Goal: Task Accomplishment & Management: Manage account settings

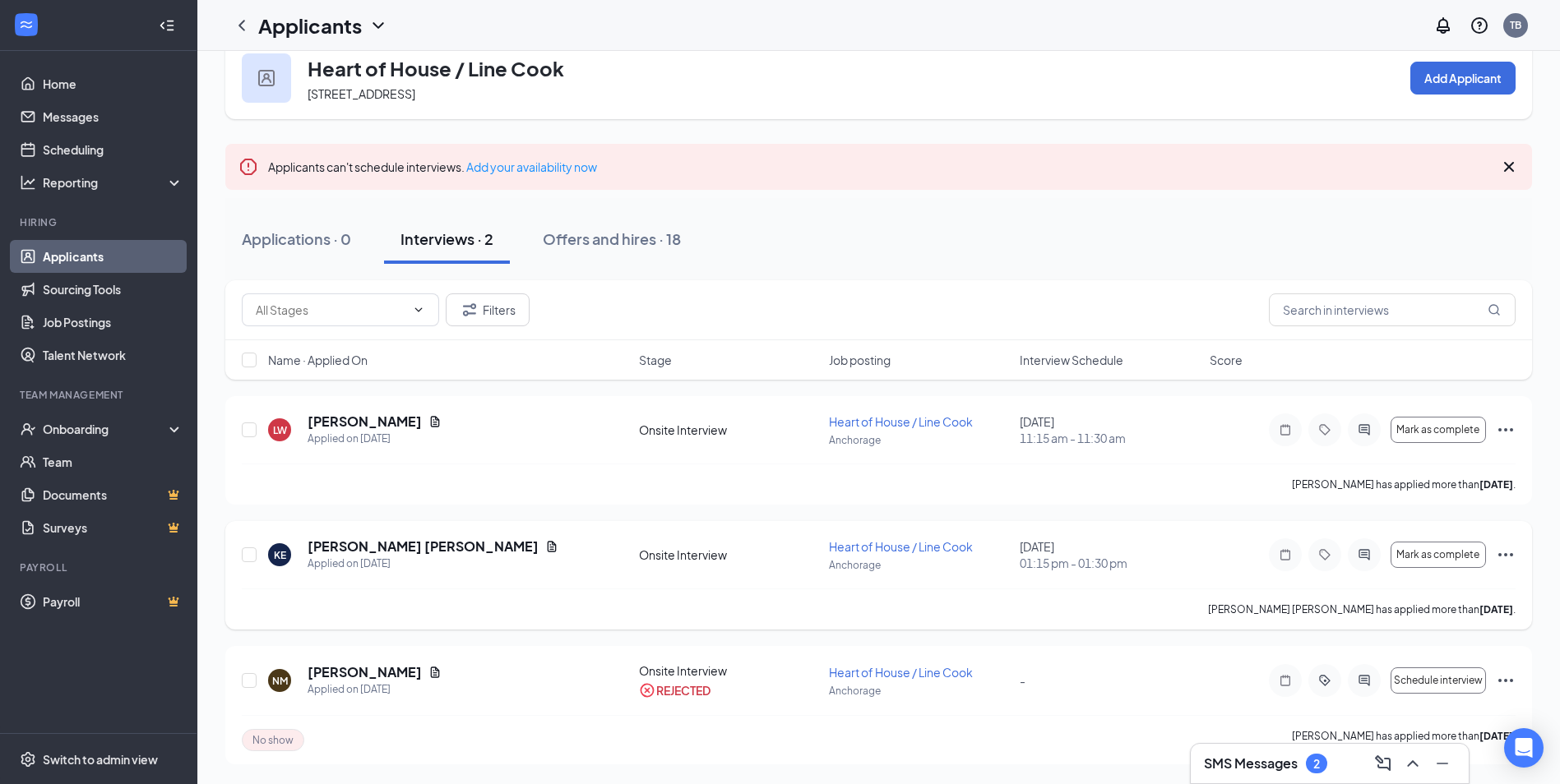
scroll to position [34, 0]
click at [1503, 555] on icon "Ellipses" at bounding box center [1506, 554] width 20 height 20
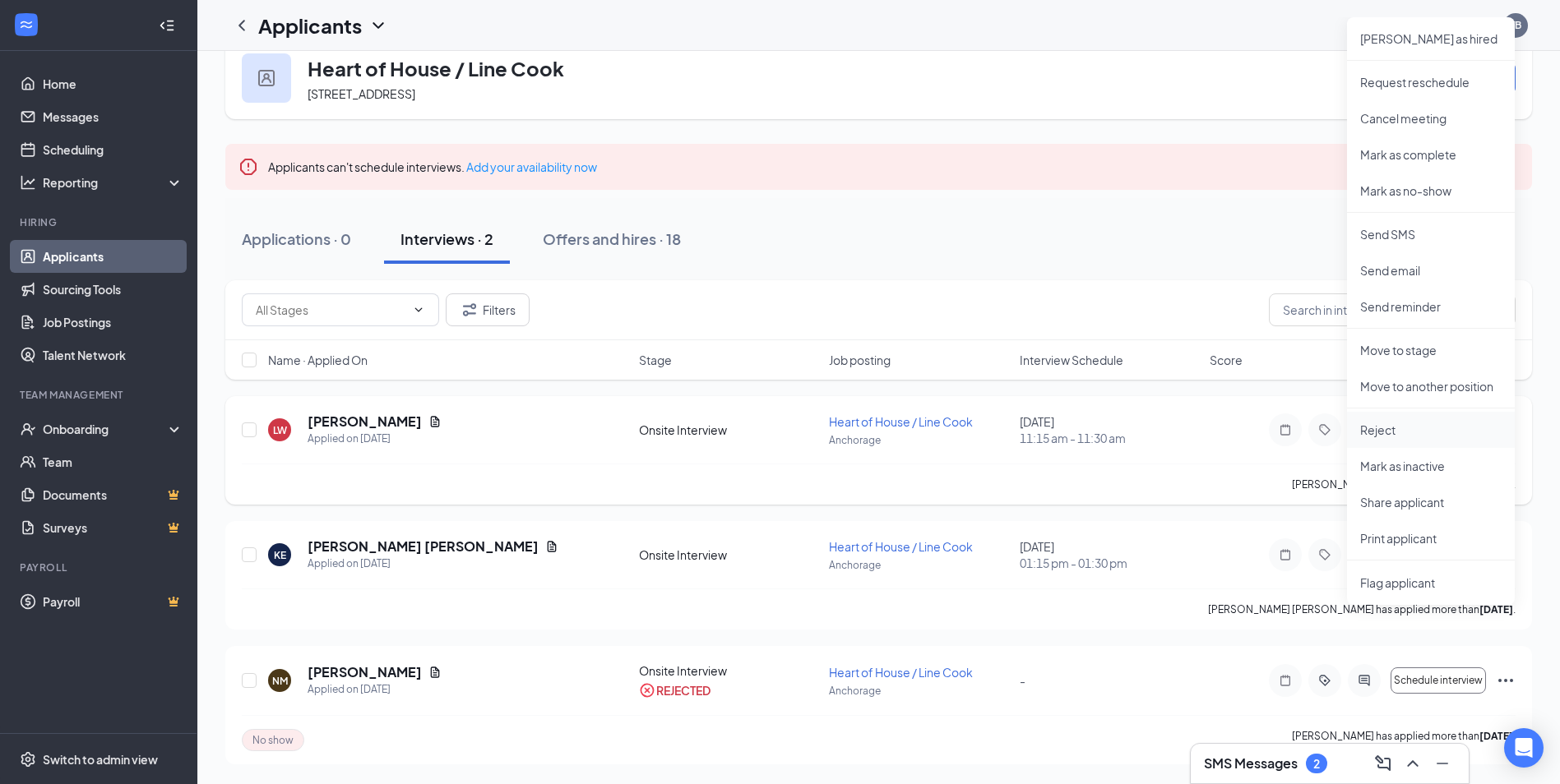
click at [1379, 433] on p "Reject" at bounding box center [1431, 429] width 141 height 16
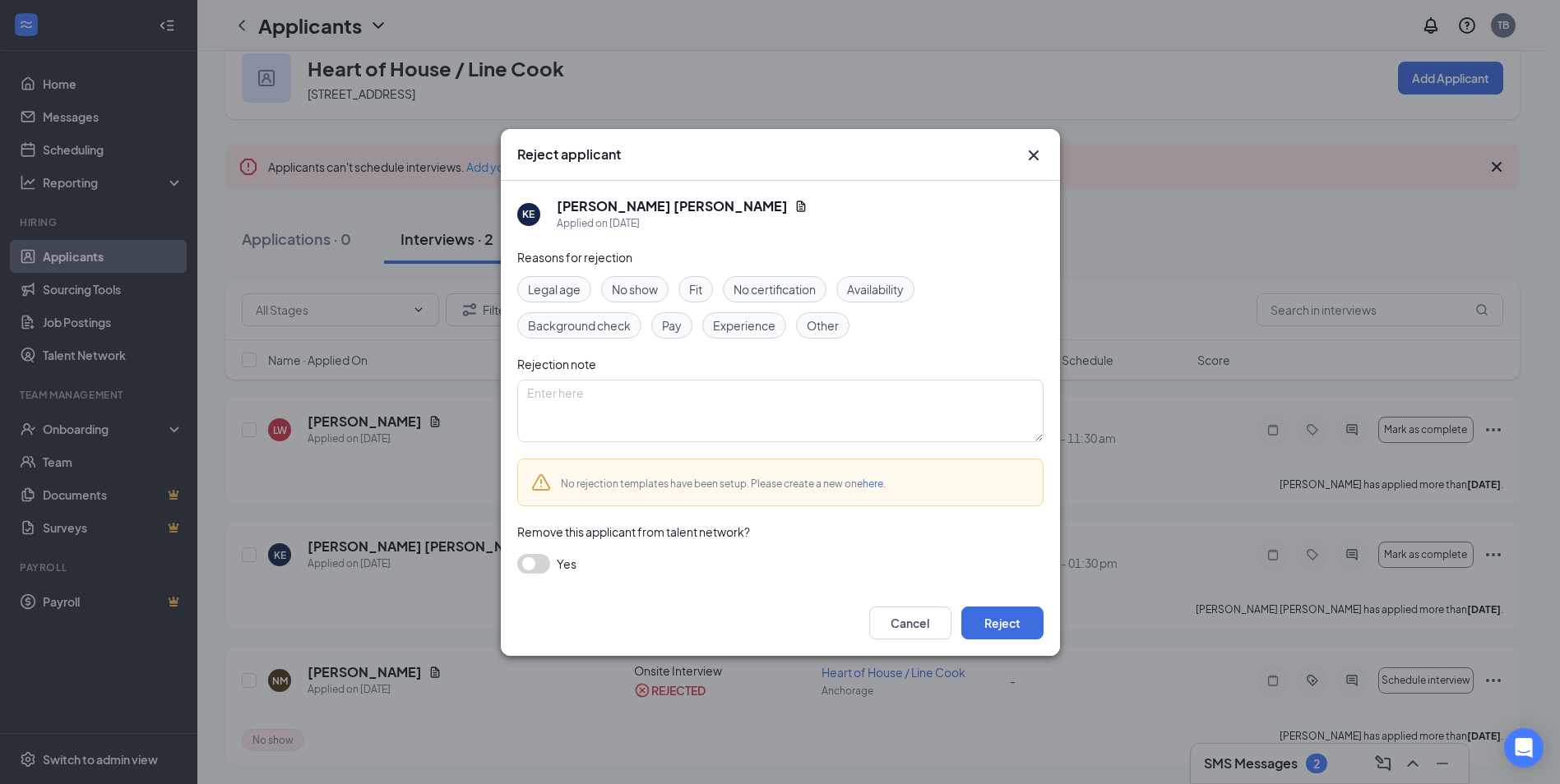
click at [644, 300] on div "No show" at bounding box center [634, 289] width 67 height 26
click at [1010, 617] on button "Reject" at bounding box center [1002, 623] width 83 height 33
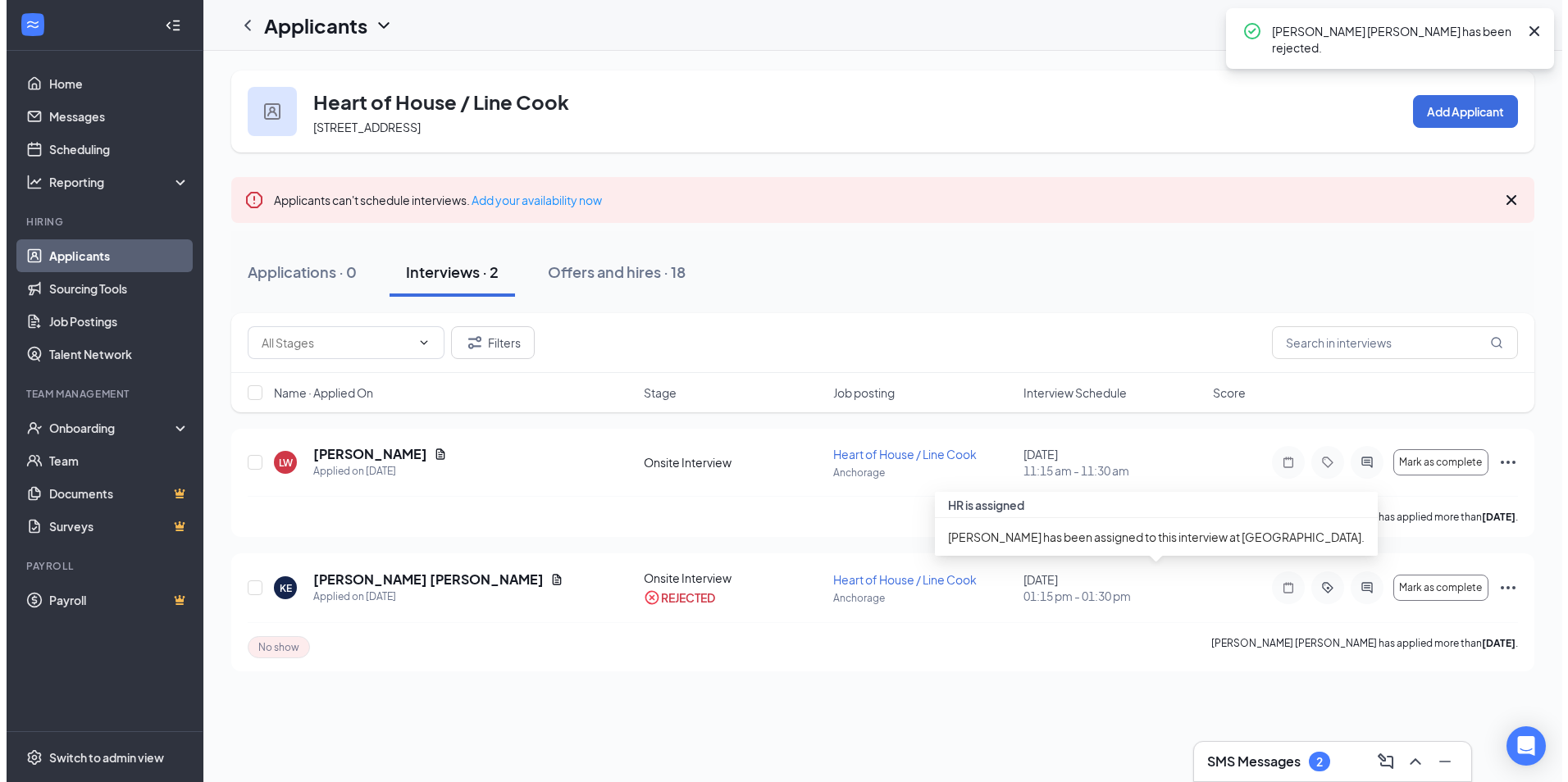
scroll to position [0, 0]
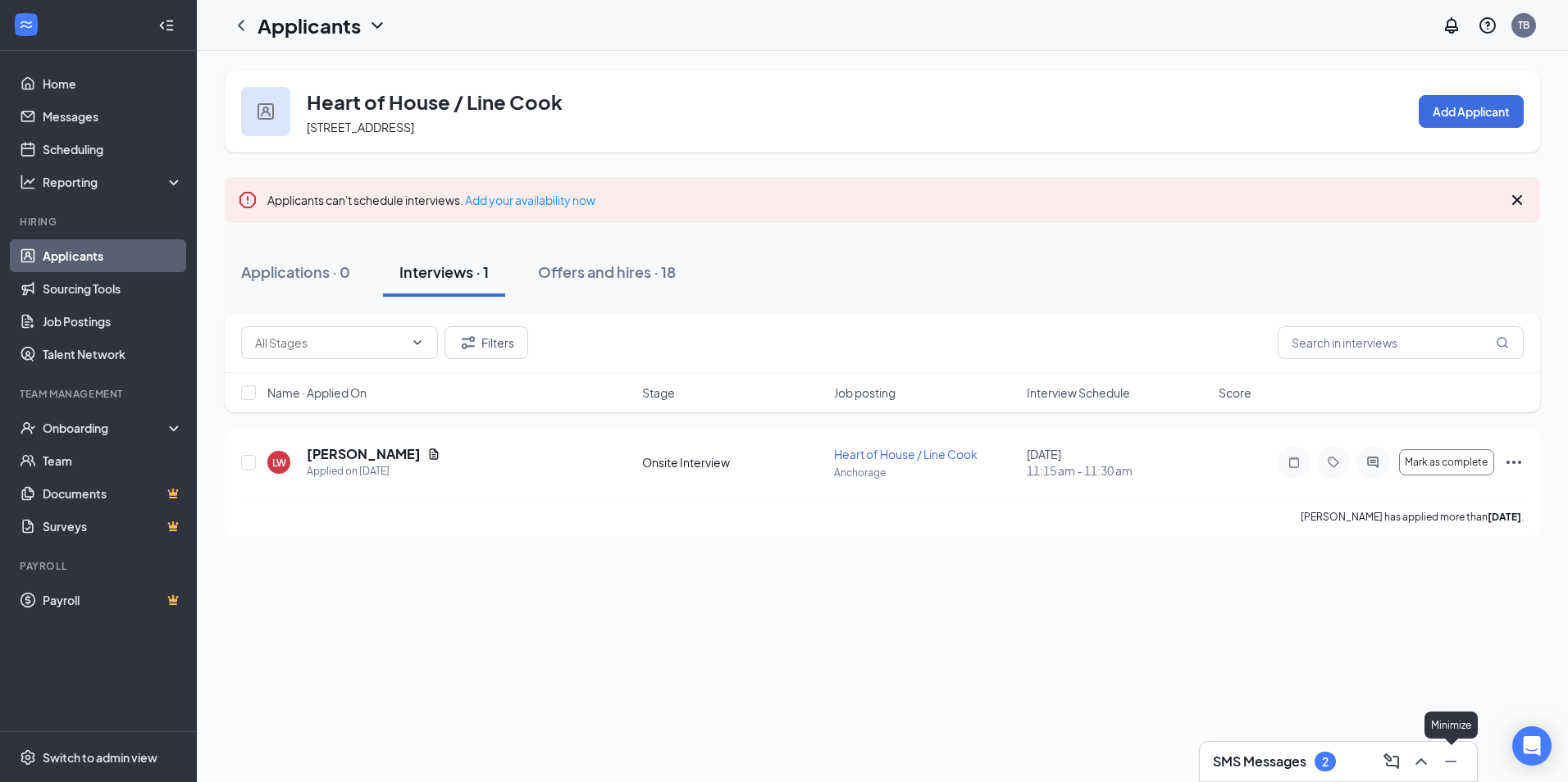
click at [1457, 757] on icon "Minimize" at bounding box center [1451, 762] width 20 height 20
click at [641, 276] on div "Offers and hires · 18" at bounding box center [607, 272] width 138 height 20
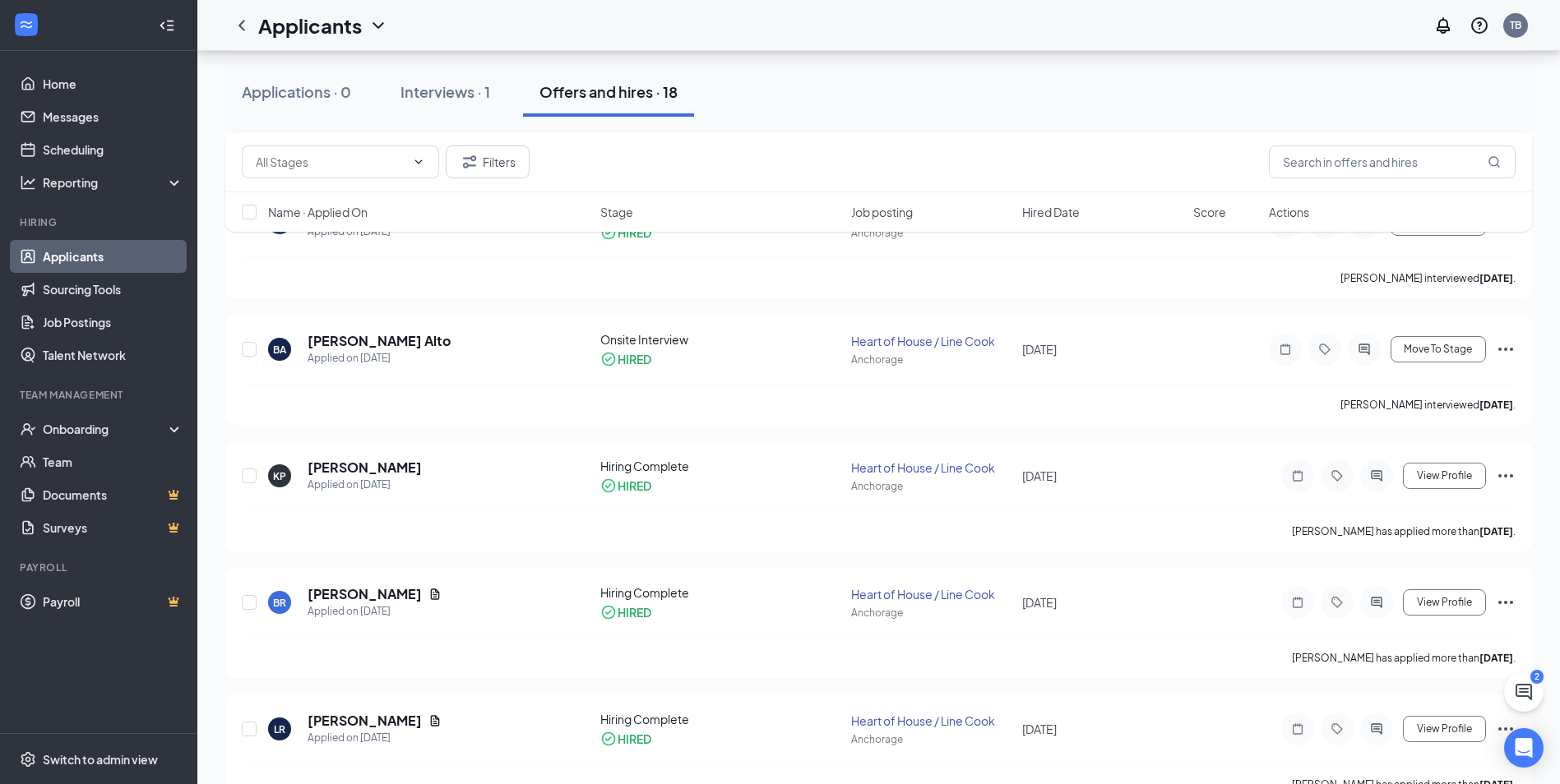
scroll to position [1681, 0]
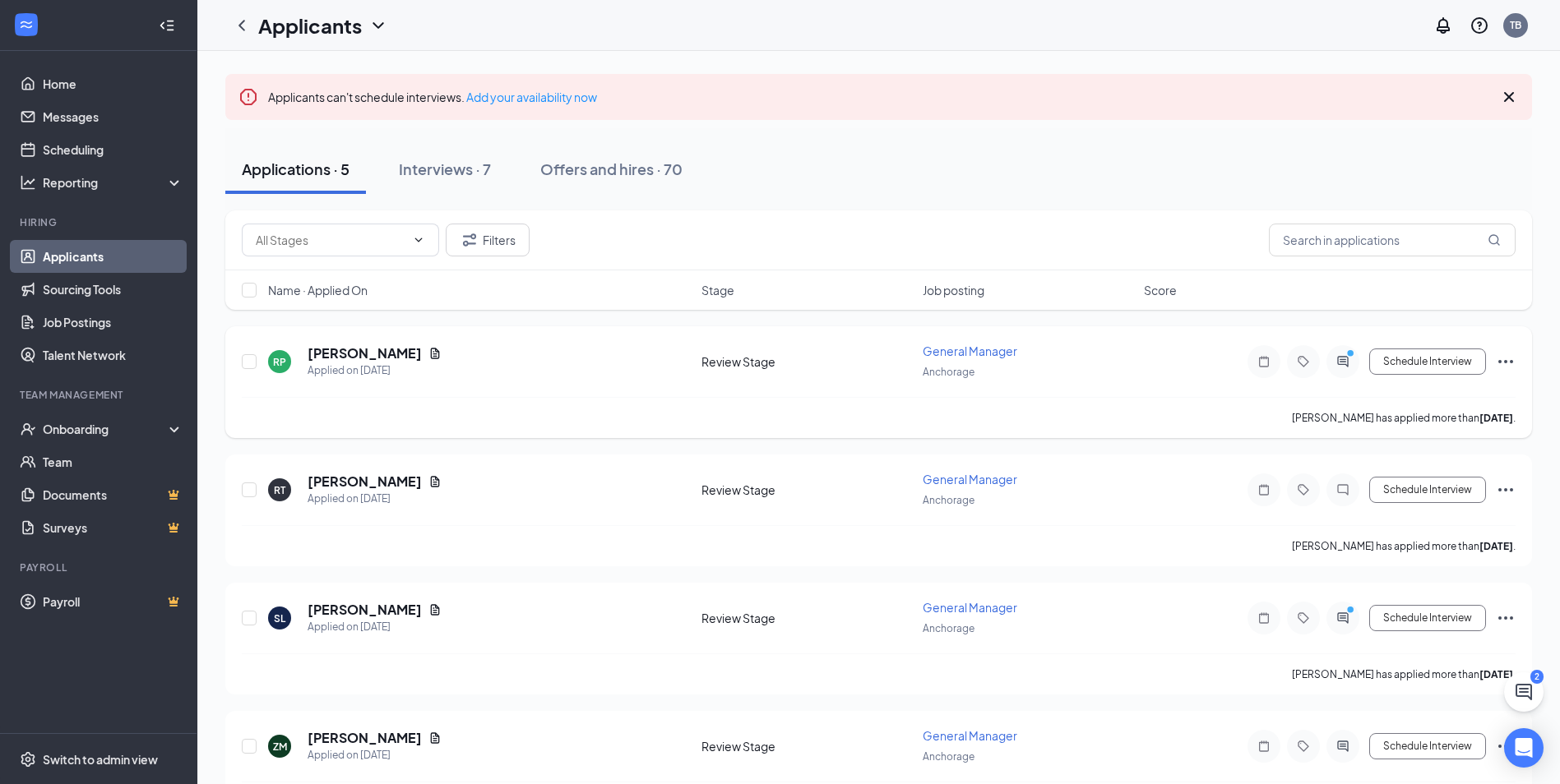
scroll to position [247, 0]
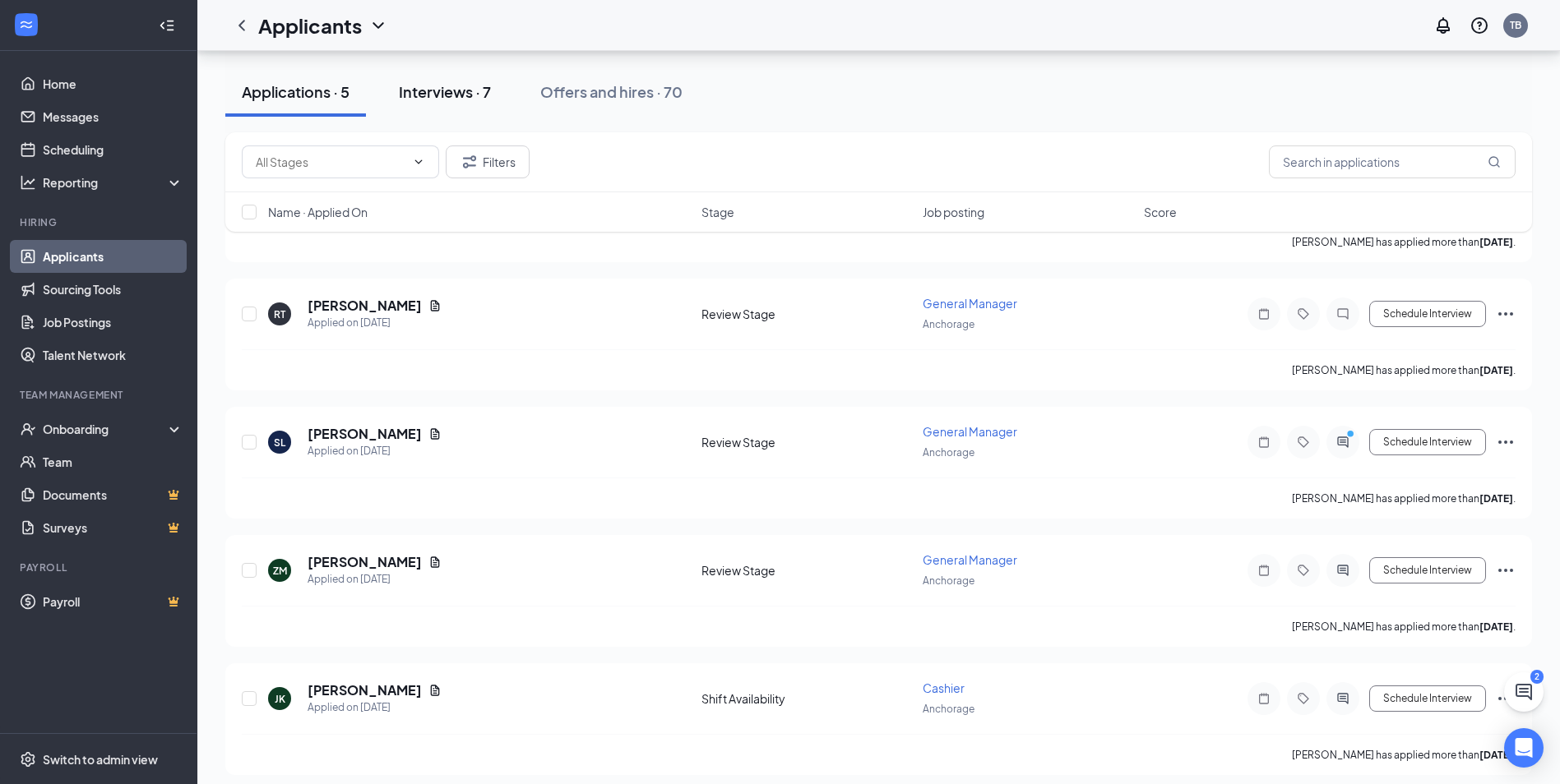
click at [466, 88] on div "Interviews · 7" at bounding box center [444, 92] width 92 height 20
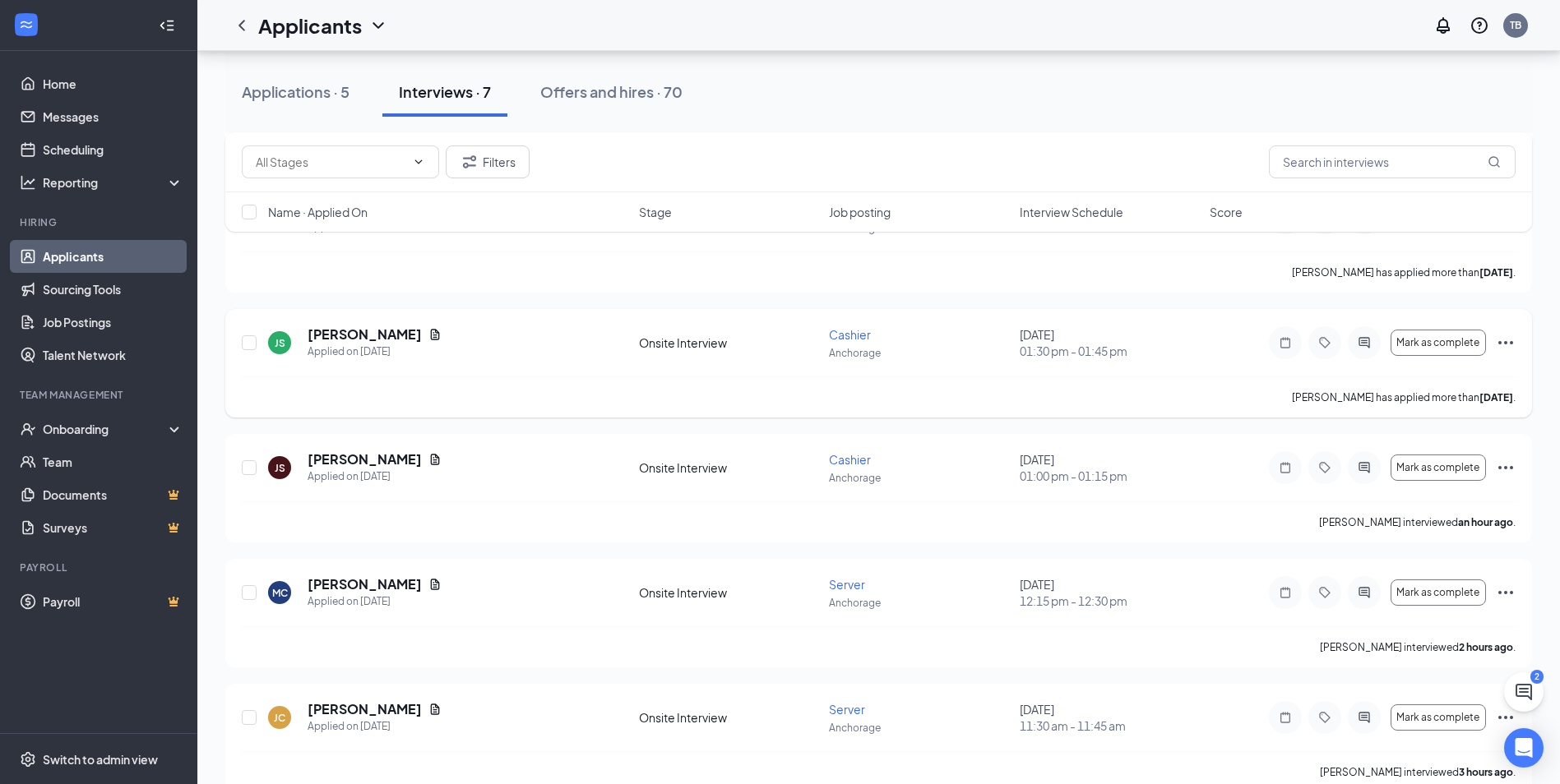
scroll to position [491, 0]
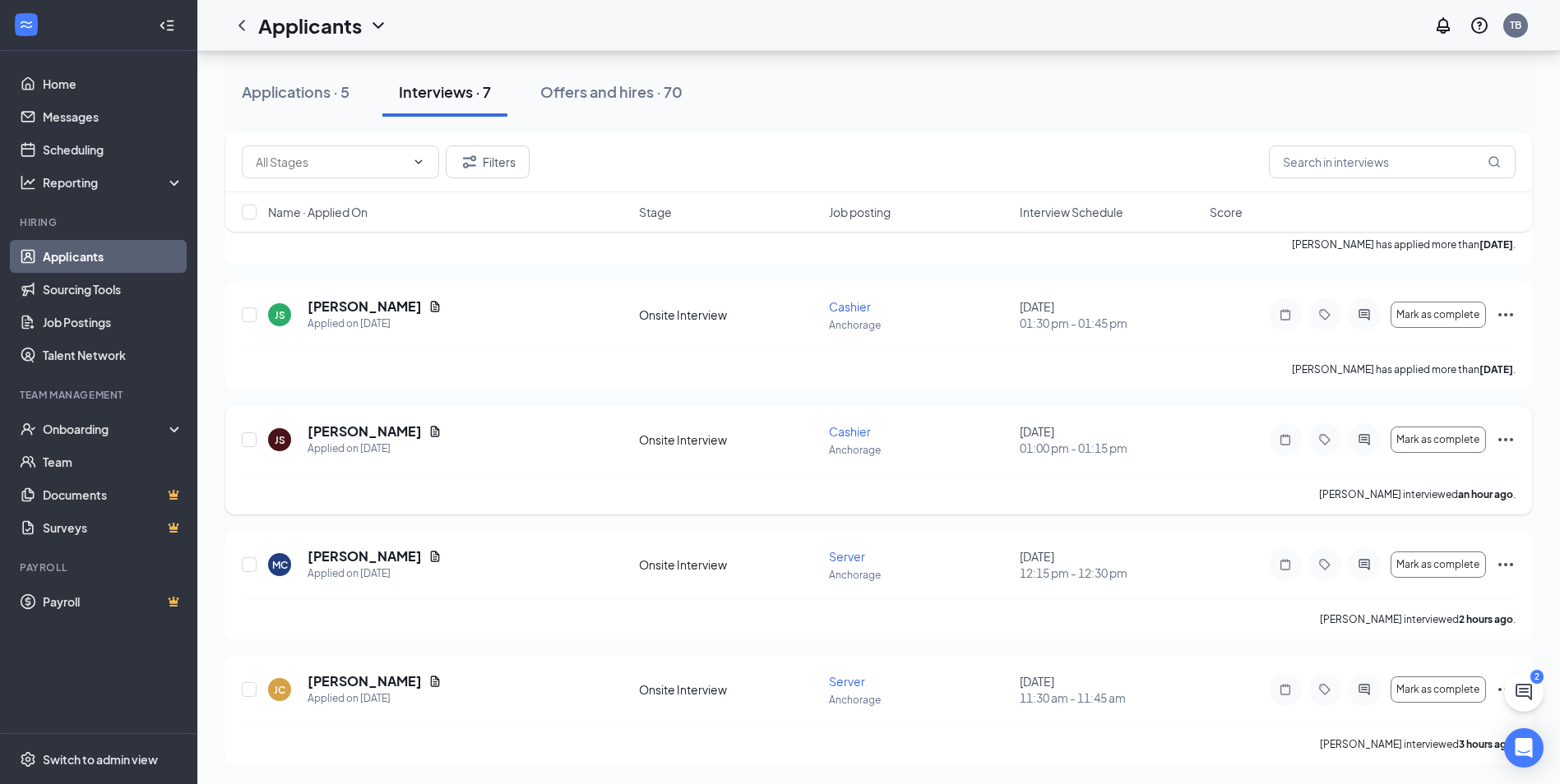
click at [1503, 439] on icon "Ellipses" at bounding box center [1506, 439] width 20 height 20
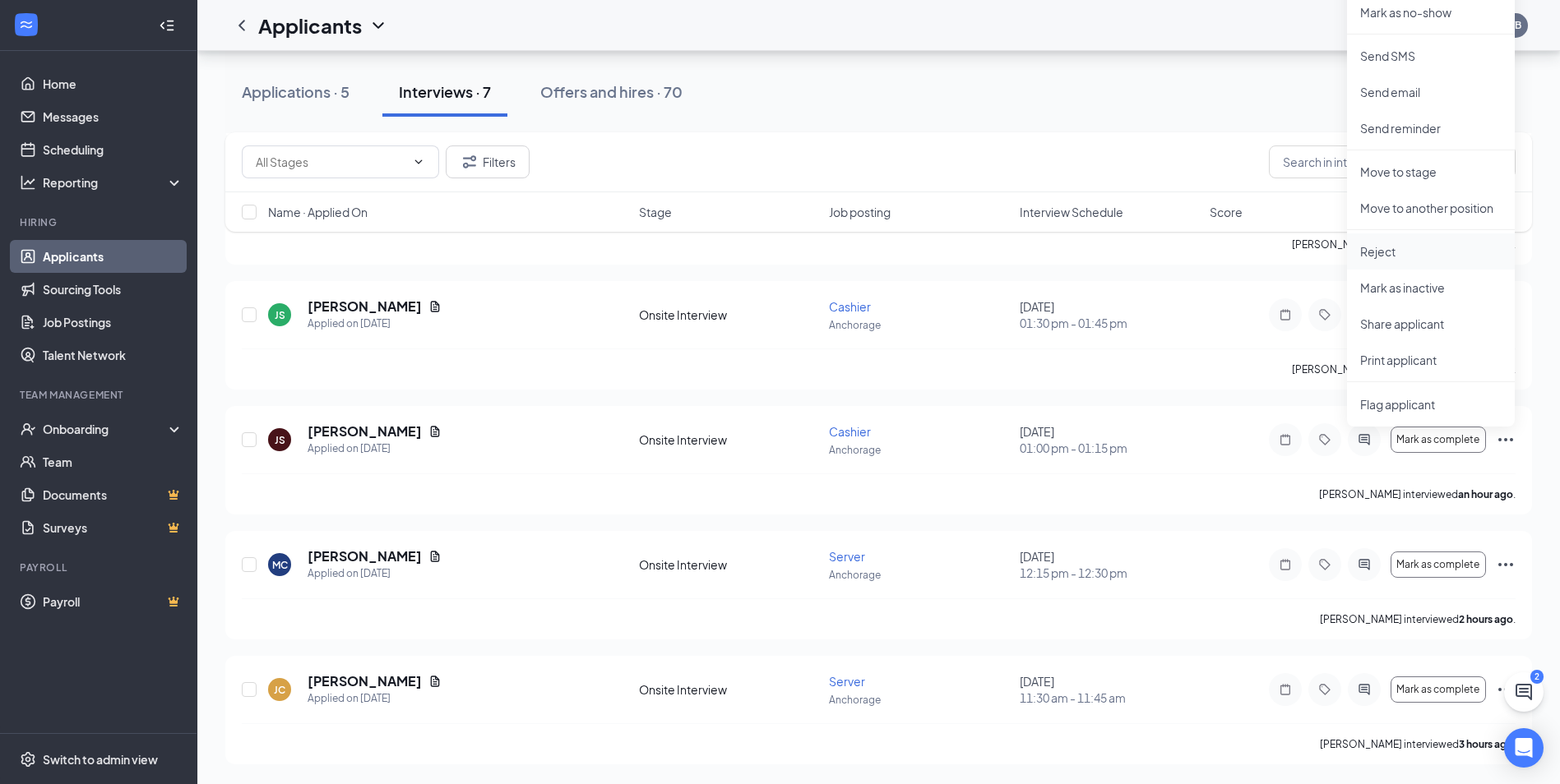
click at [1387, 248] on p "Reject" at bounding box center [1431, 251] width 141 height 16
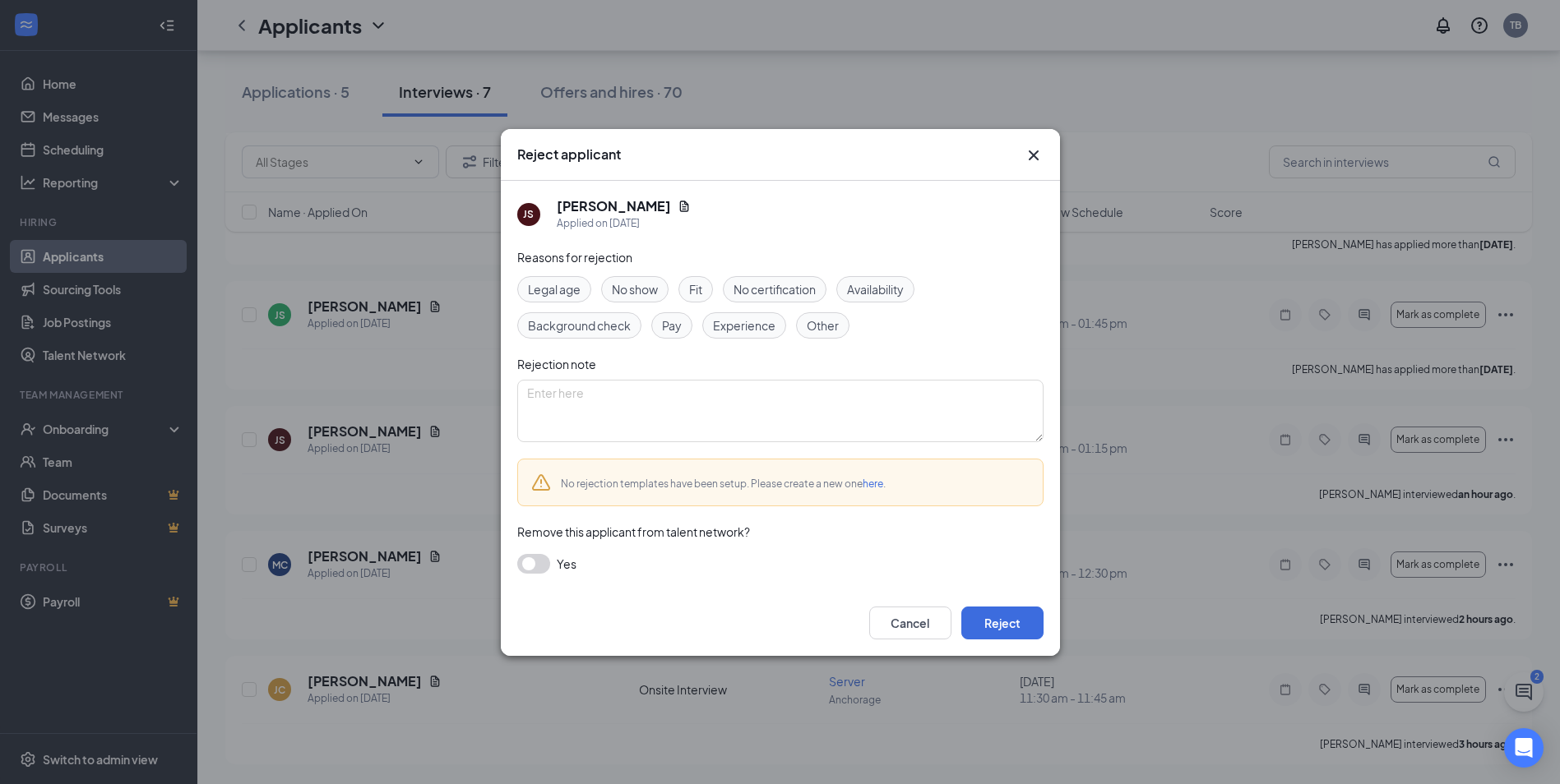
click at [629, 290] on span "No show" at bounding box center [635, 289] width 46 height 18
click at [634, 286] on span "No show" at bounding box center [635, 289] width 46 height 18
click at [645, 282] on span "No show" at bounding box center [635, 289] width 46 height 18
click at [1012, 621] on button "Reject" at bounding box center [1002, 623] width 83 height 33
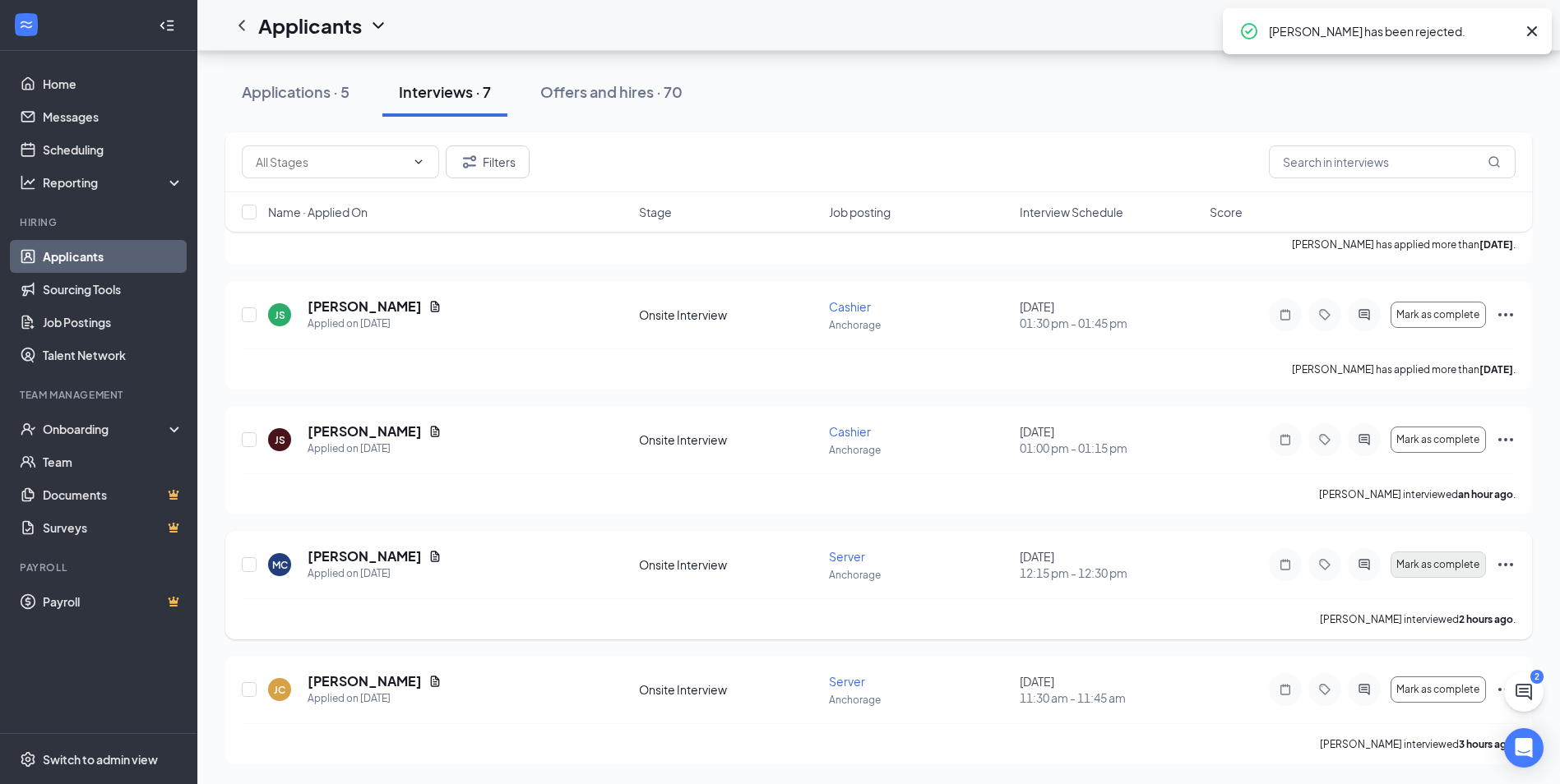
scroll to position [366, 0]
click at [1519, 688] on icon "ChatActive" at bounding box center [1523, 692] width 20 height 20
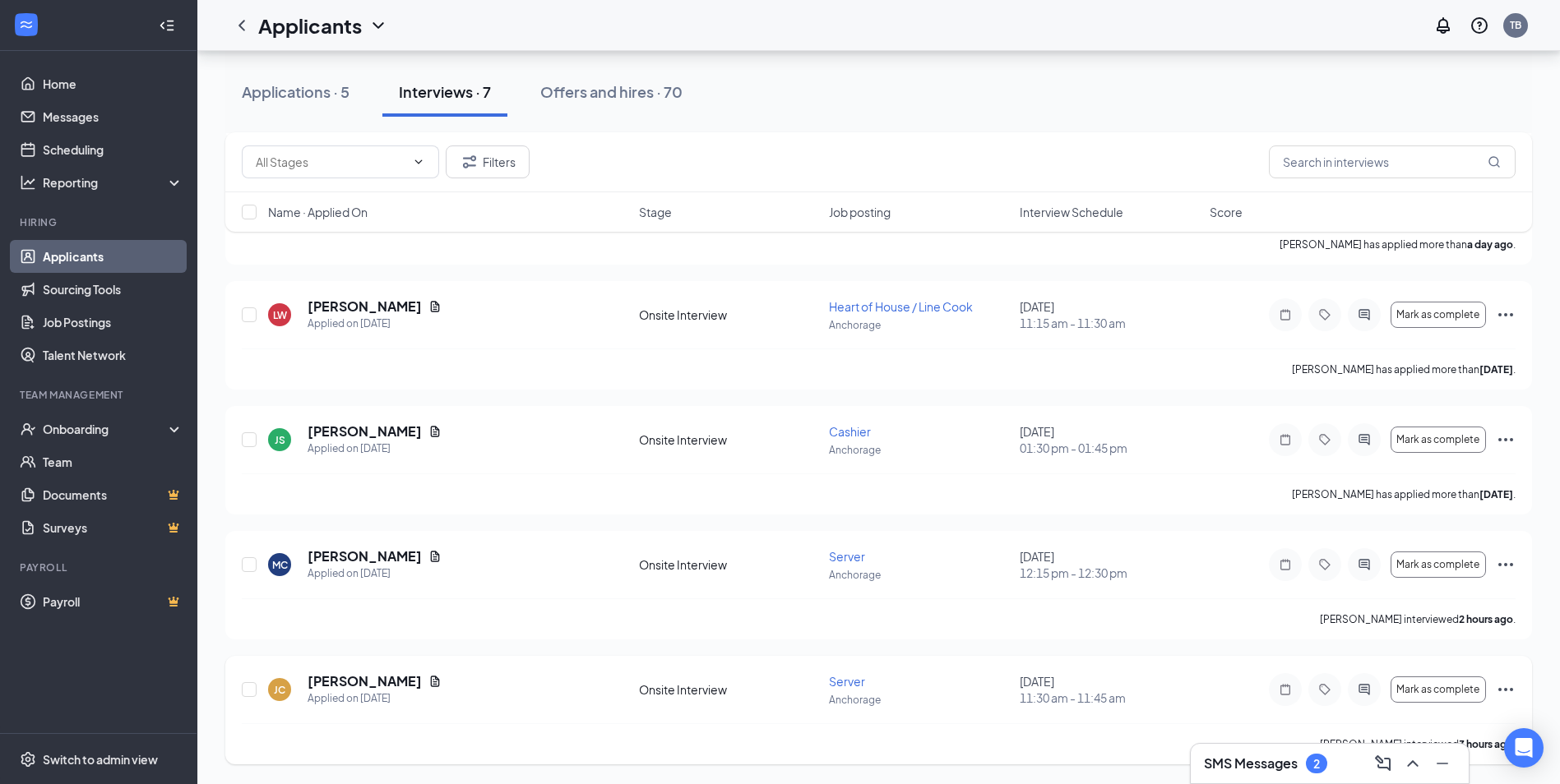
click at [1500, 691] on icon "Ellipses" at bounding box center [1506, 690] width 20 height 20
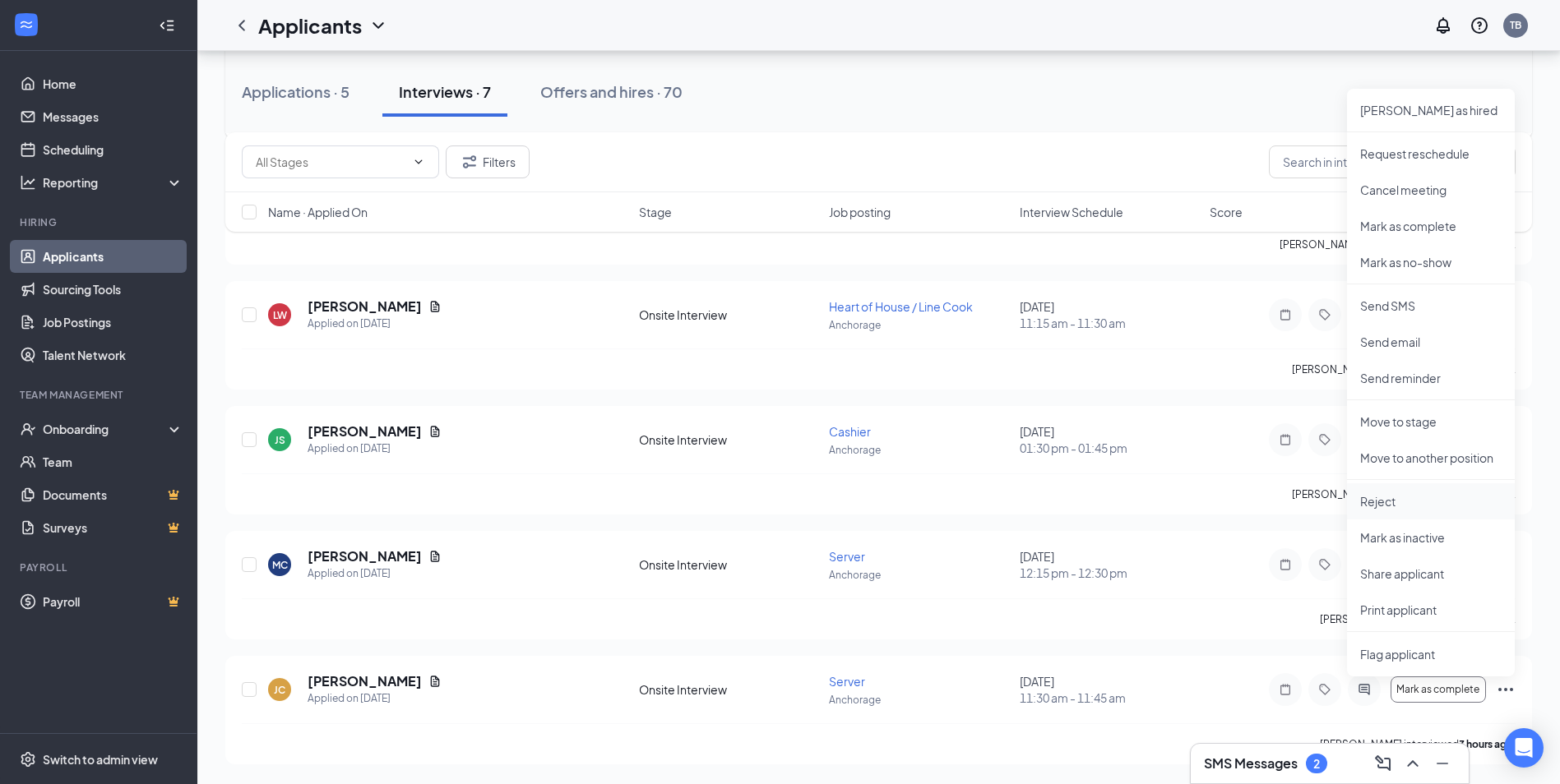
click at [1387, 504] on p "Reject" at bounding box center [1431, 501] width 141 height 16
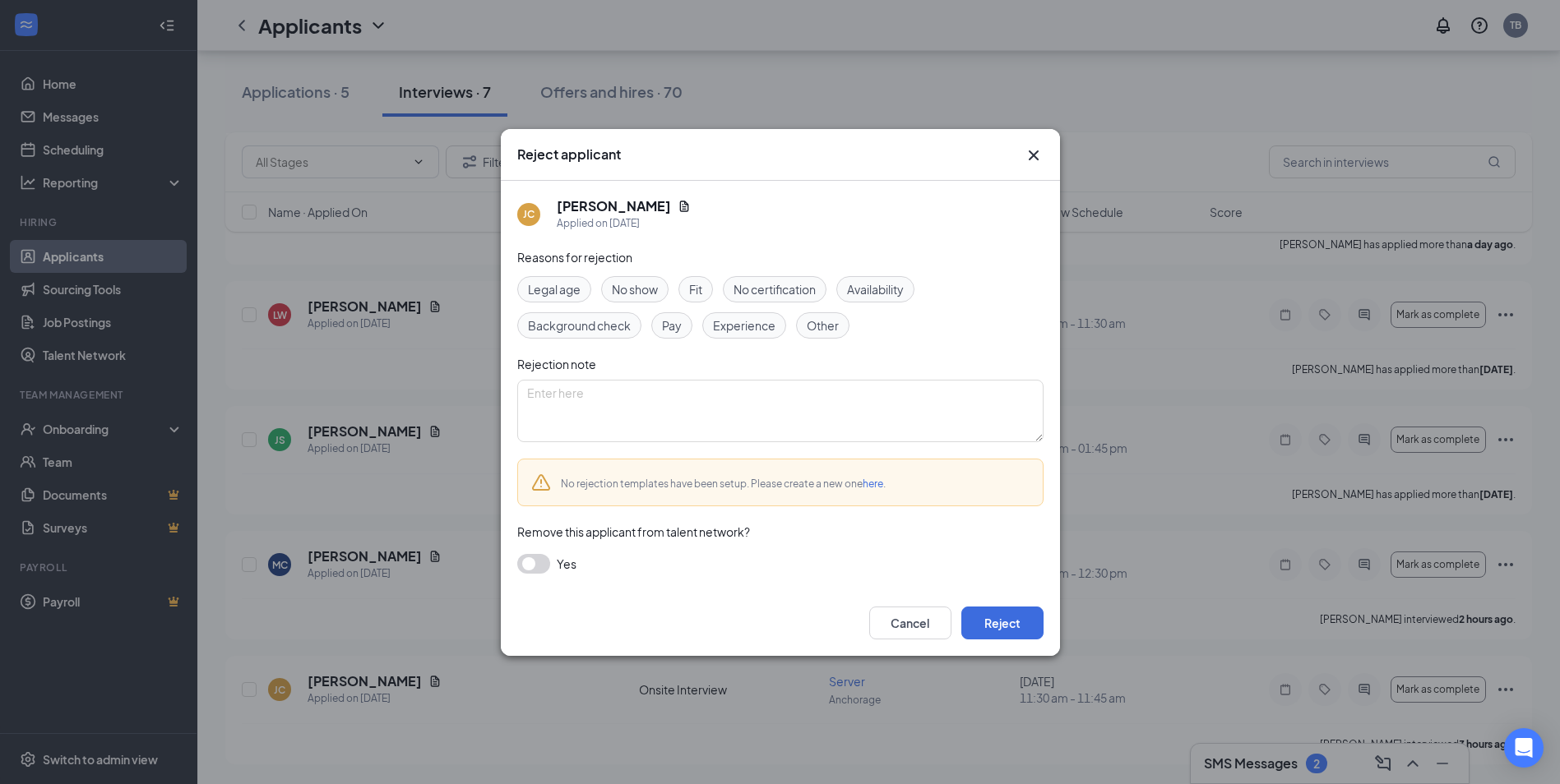
drag, startPoint x: 644, startPoint y: 285, endPoint x: 636, endPoint y: 282, distance: 8.5
click at [642, 285] on span "No show" at bounding box center [635, 289] width 46 height 18
click at [1025, 631] on button "Reject" at bounding box center [1002, 623] width 83 height 33
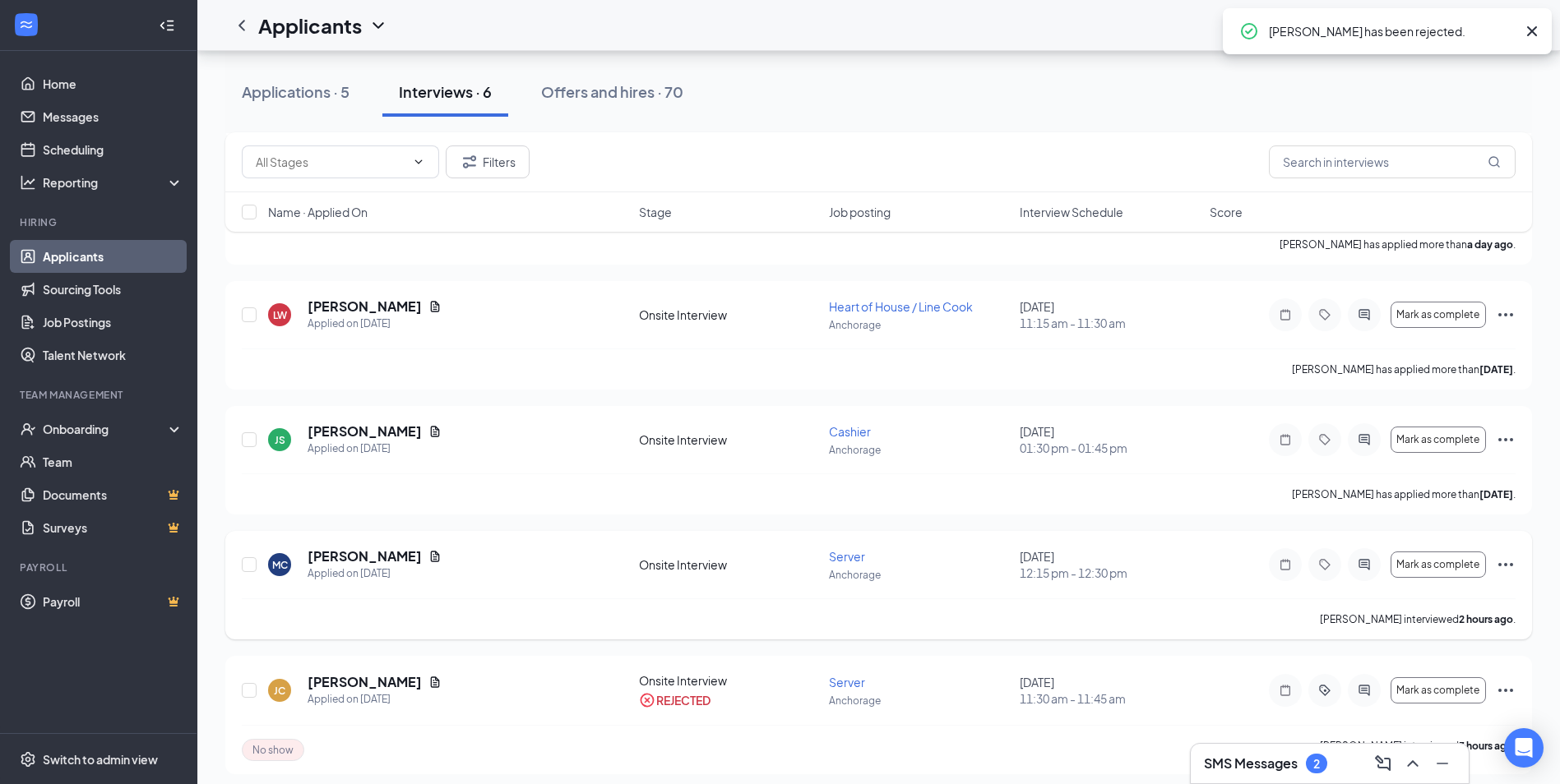
click at [1500, 564] on icon "Ellipses" at bounding box center [1506, 564] width 20 height 20
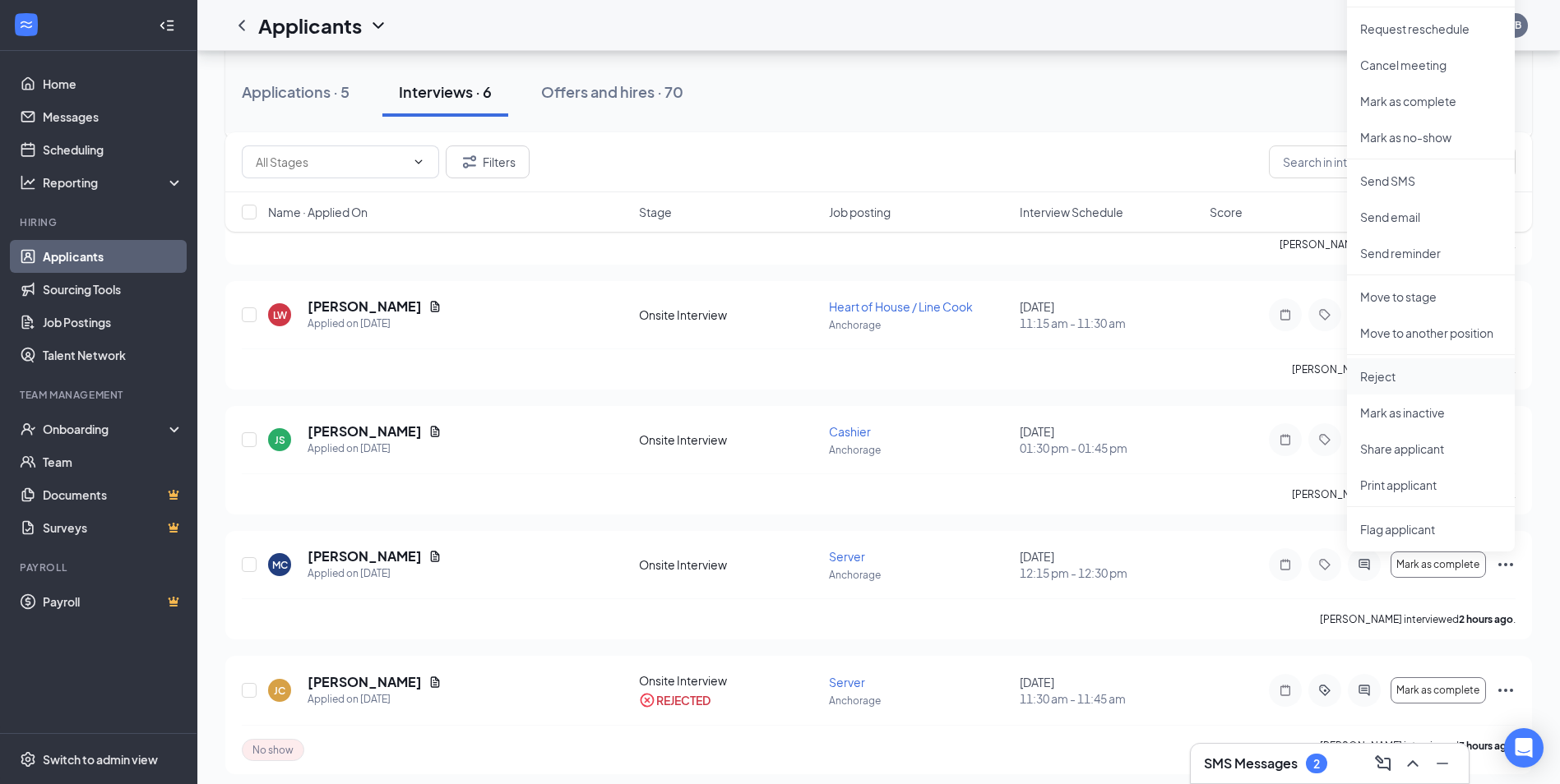
click at [1383, 371] on p "Reject" at bounding box center [1431, 376] width 141 height 16
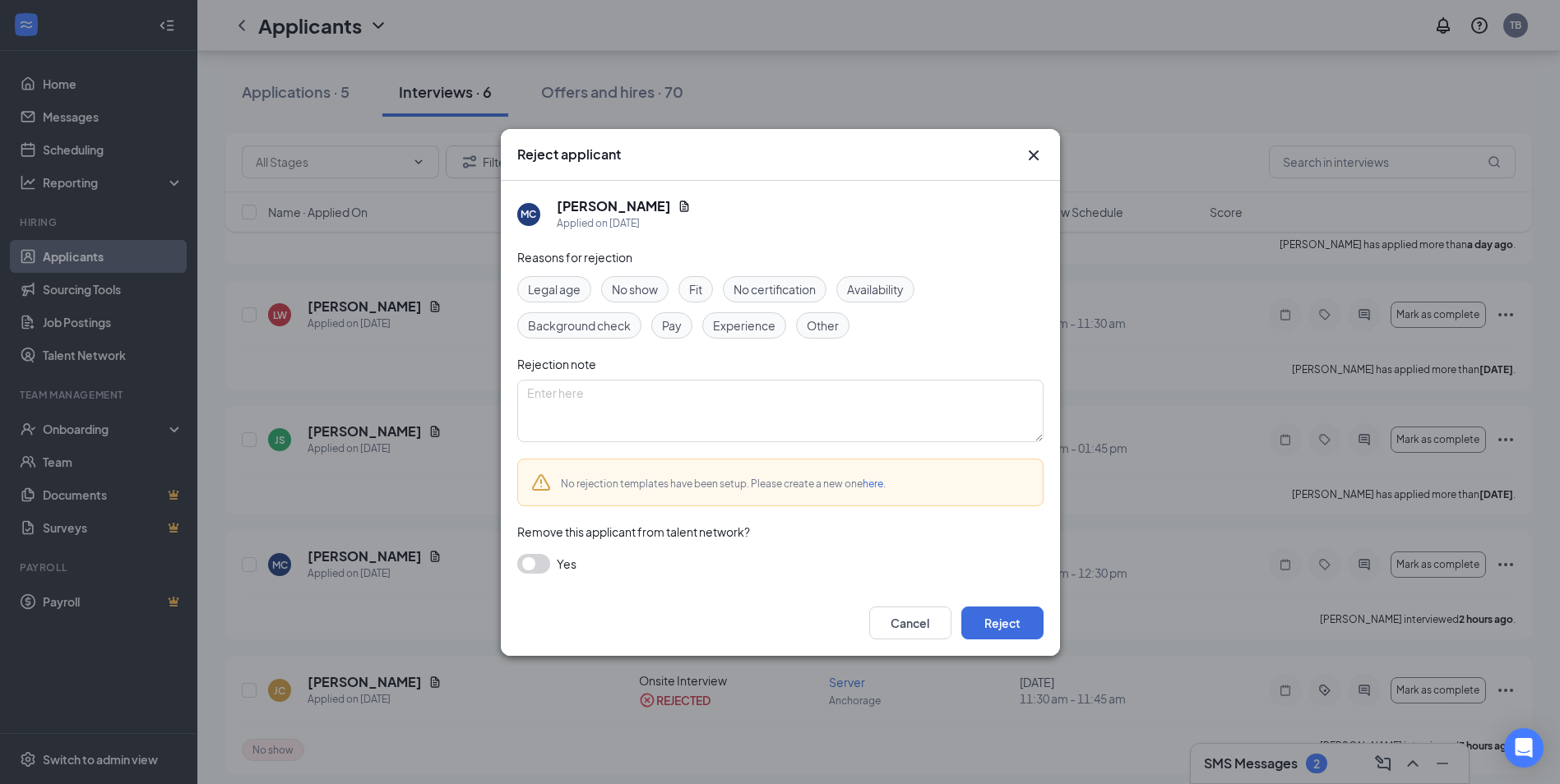
click at [639, 295] on span "No show" at bounding box center [635, 289] width 46 height 18
click at [997, 622] on button "Reject" at bounding box center [1002, 623] width 83 height 33
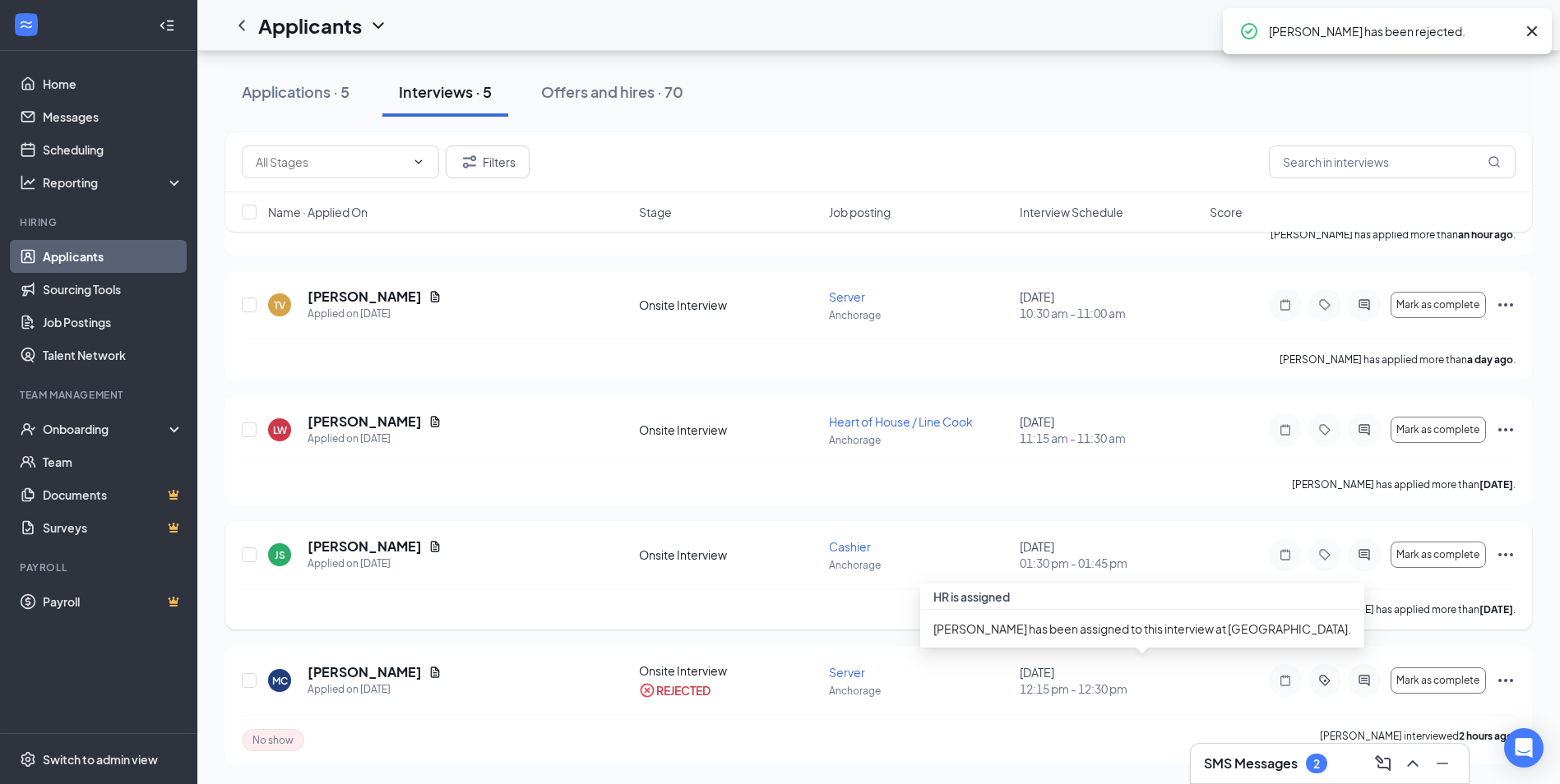
scroll to position [251, 0]
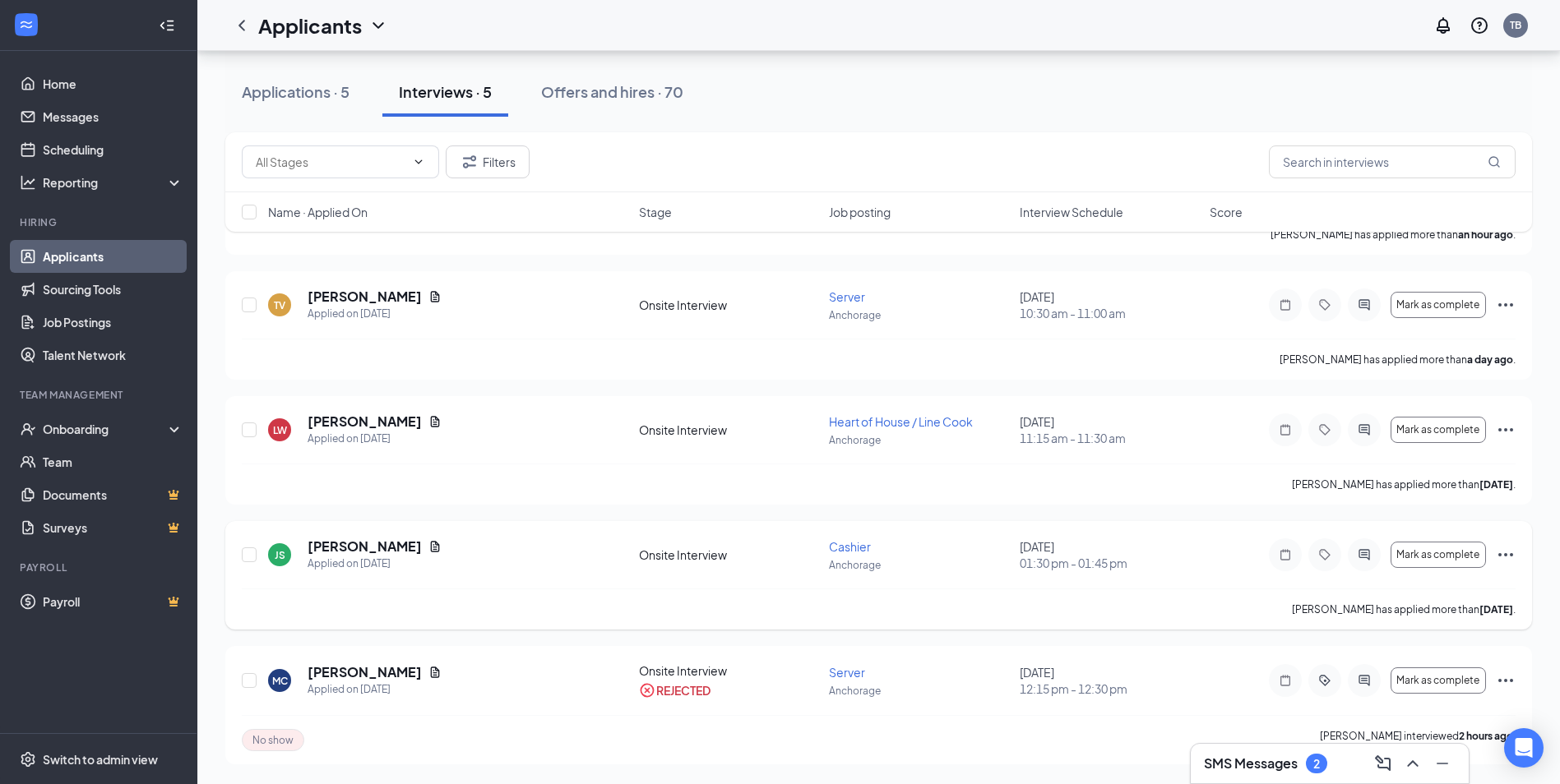
click at [1500, 557] on icon "Ellipses" at bounding box center [1506, 554] width 20 height 20
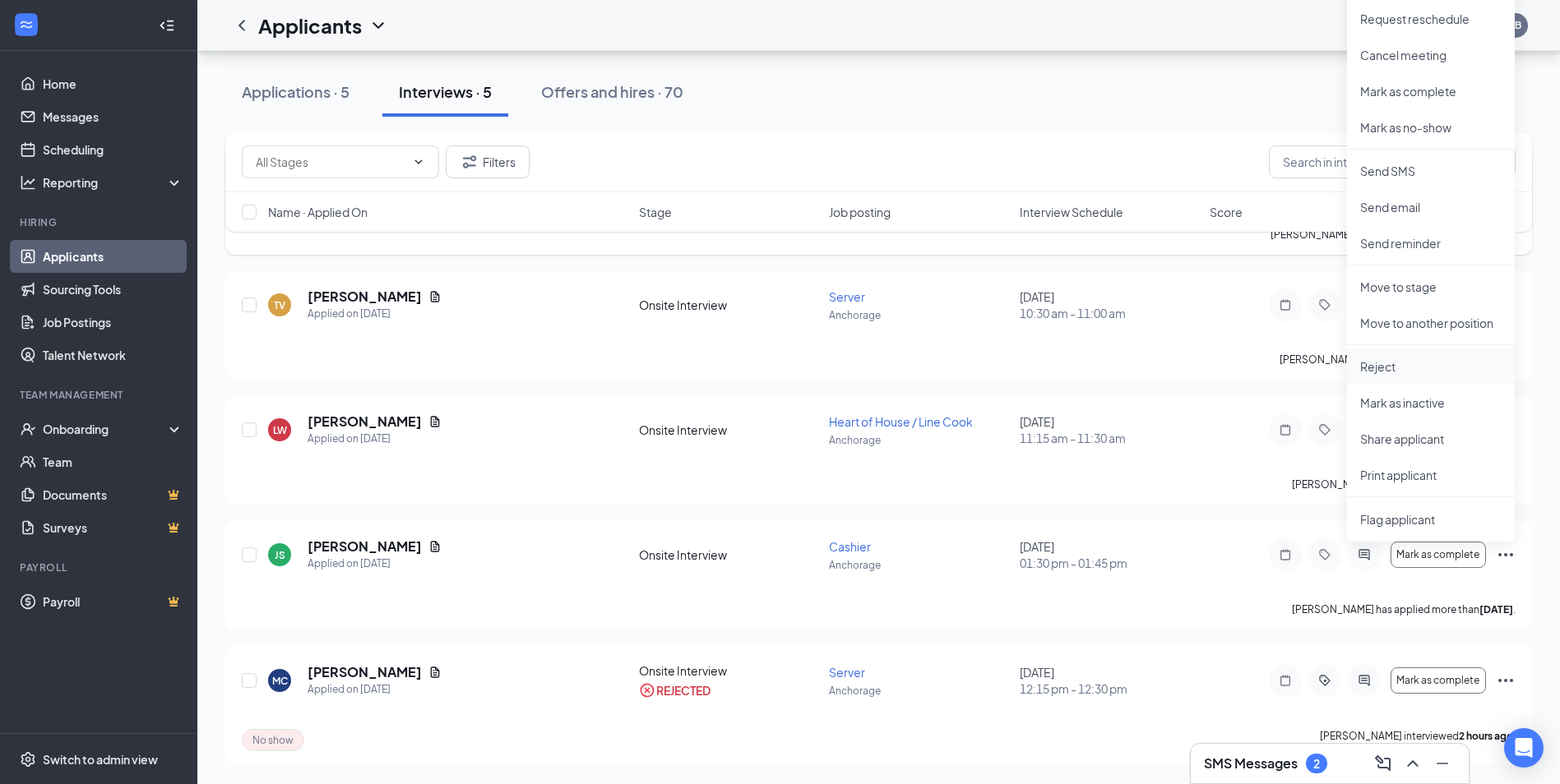
click at [1388, 369] on p "Reject" at bounding box center [1431, 366] width 141 height 16
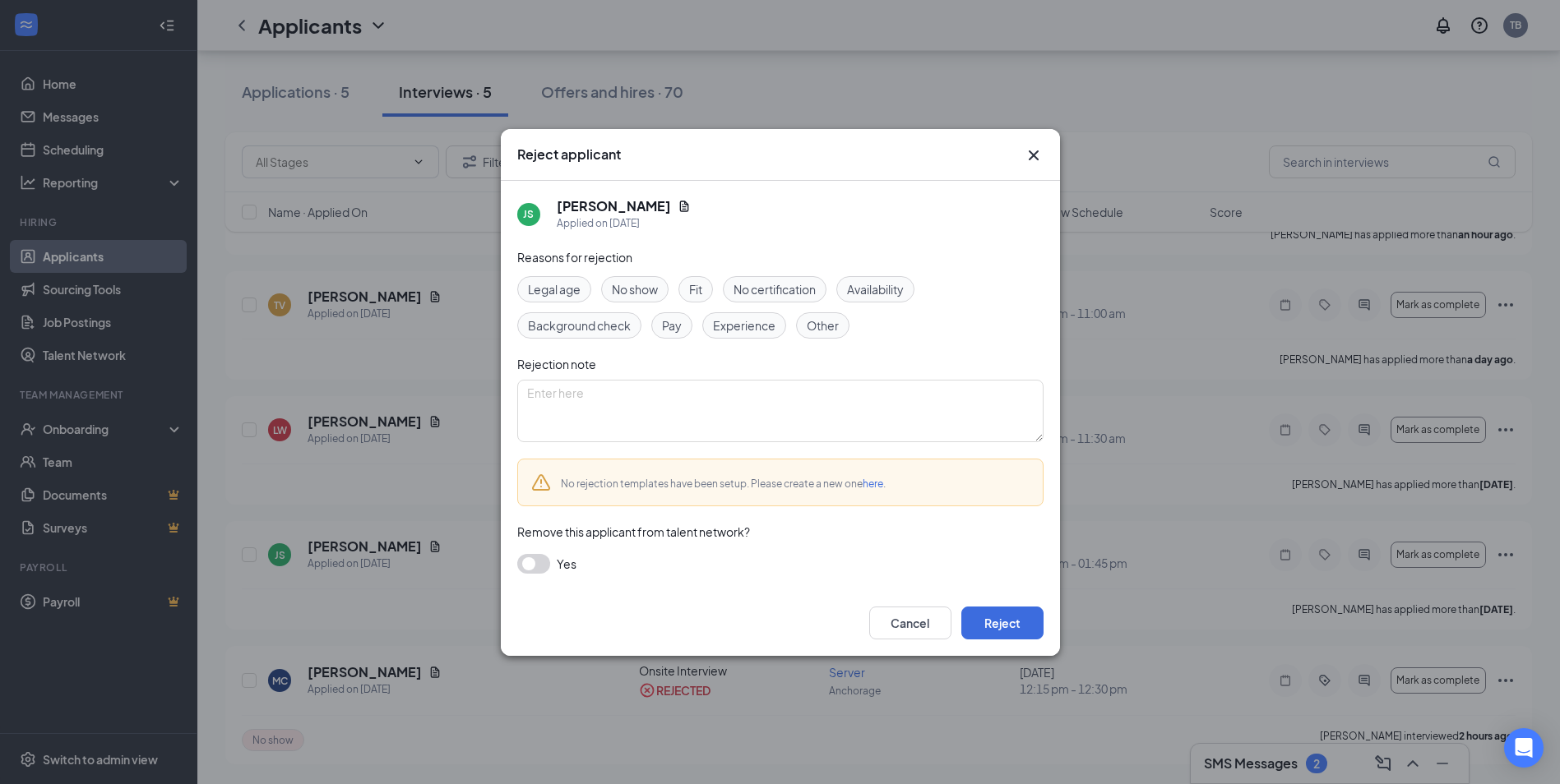
click at [654, 289] on span "No show" at bounding box center [635, 289] width 46 height 18
click at [987, 624] on button "Reject" at bounding box center [1002, 623] width 83 height 33
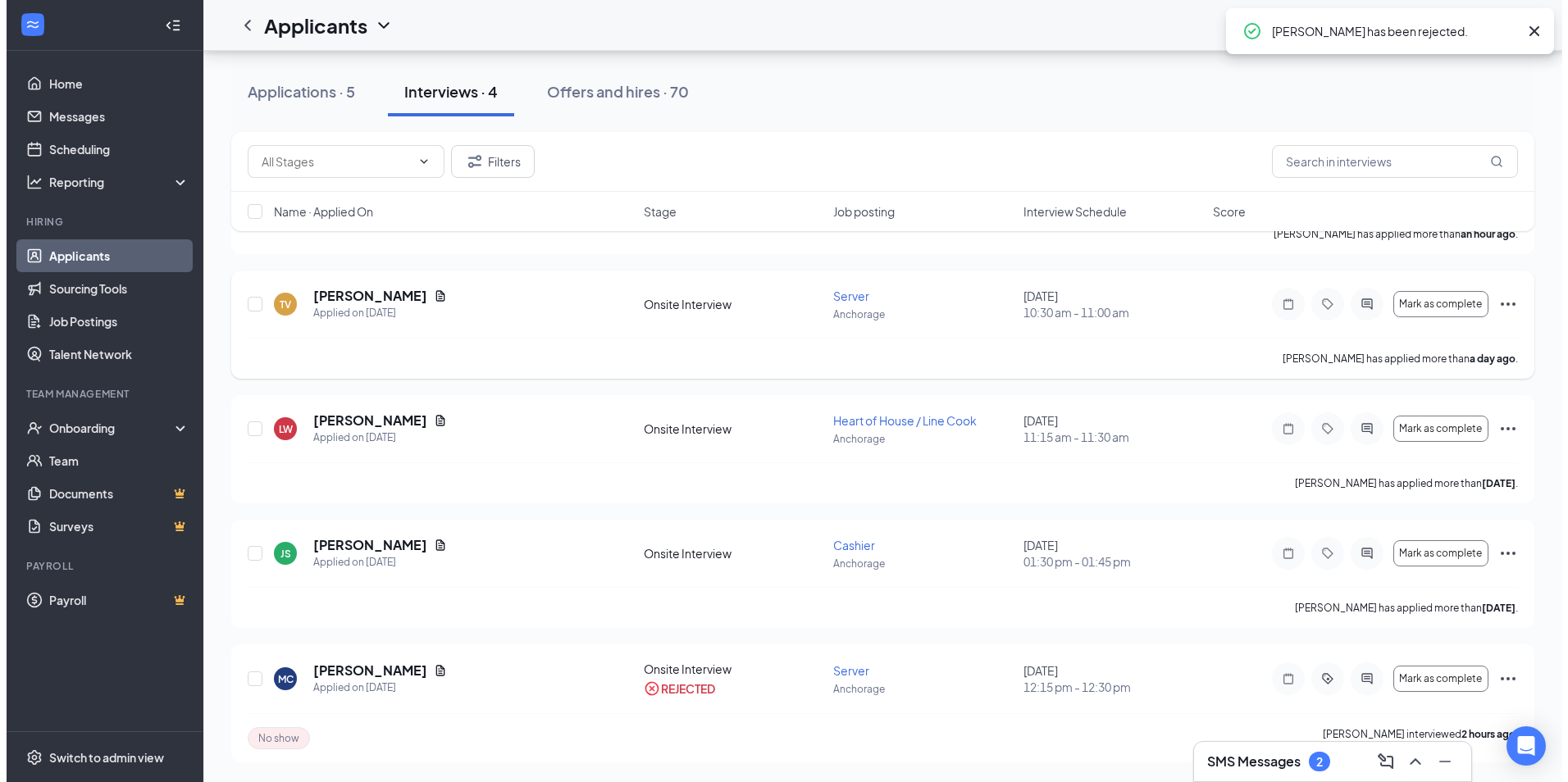
scroll to position [0, 0]
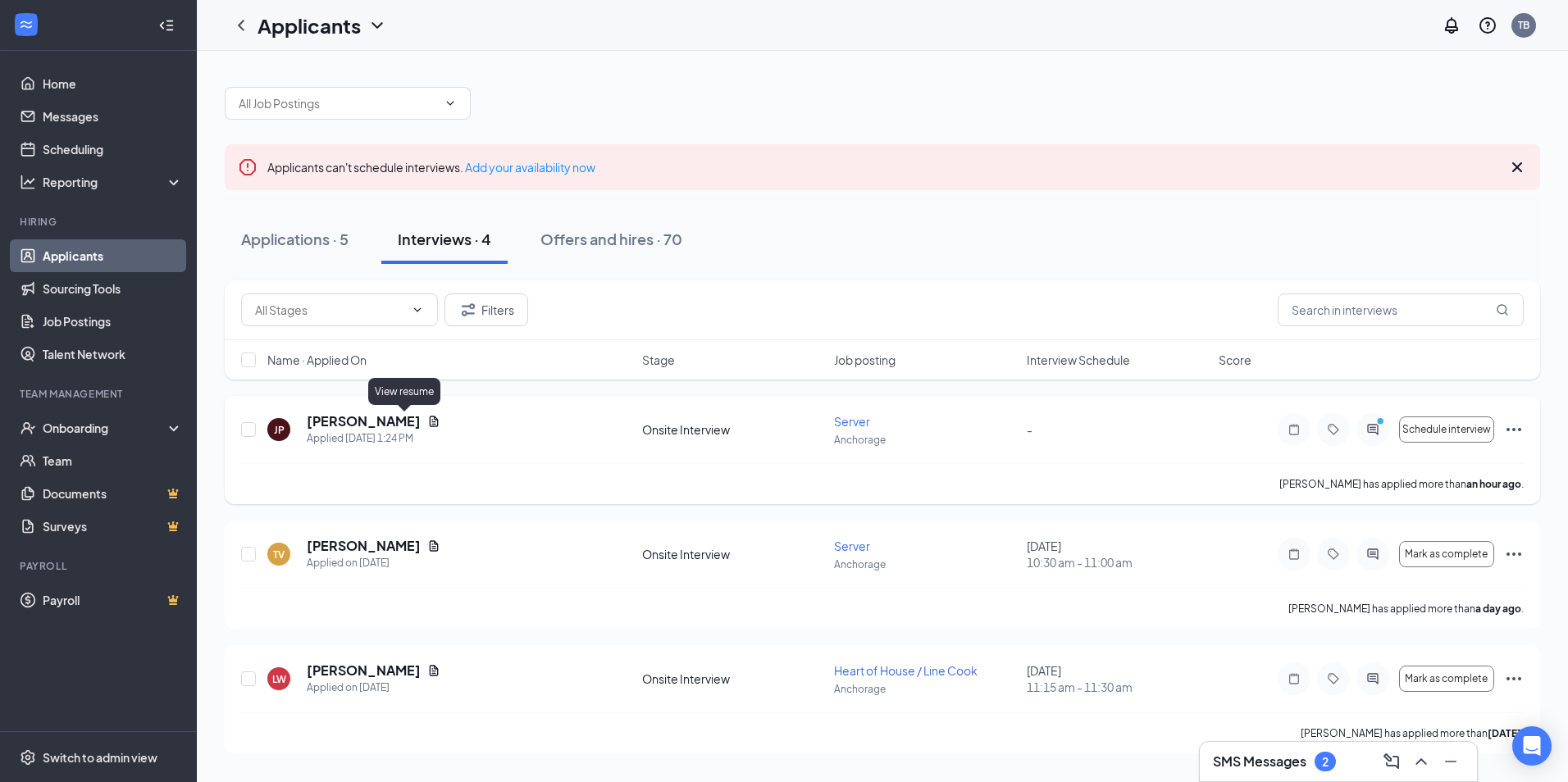
click at [430, 419] on icon "Document" at bounding box center [434, 421] width 9 height 11
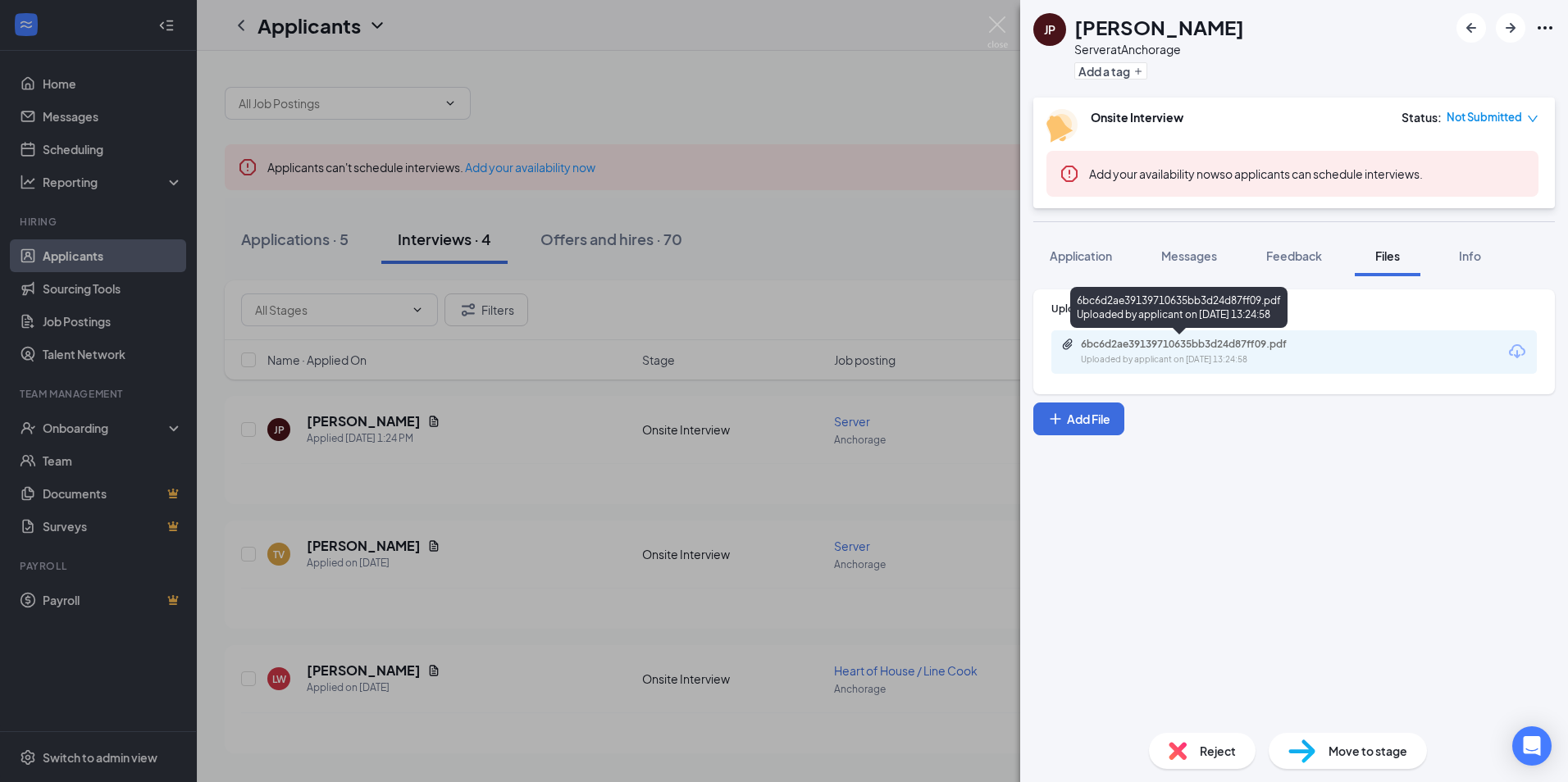
click at [1182, 342] on div "6bc6d2ae39139710635bb3d24d87ff09.pdf" at bounding box center [1196, 344] width 229 height 13
click at [938, 444] on div "JP Joshua Philby Server at Anchorage Add a tag Onsite Interview Status : Not Su…" at bounding box center [784, 391] width 1568 height 782
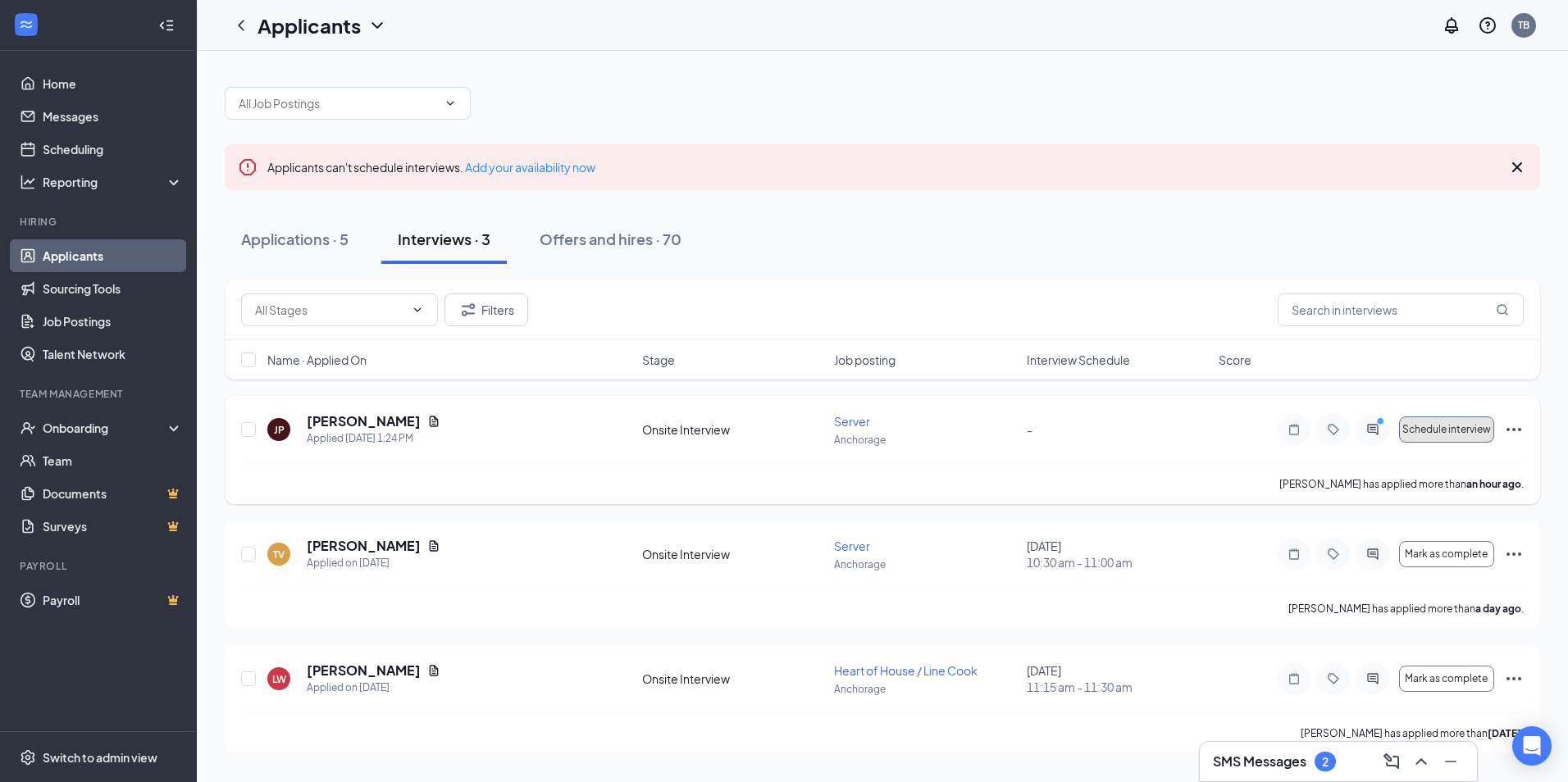
click at [1455, 430] on span "Schedule interview" at bounding box center [1447, 430] width 88 height 12
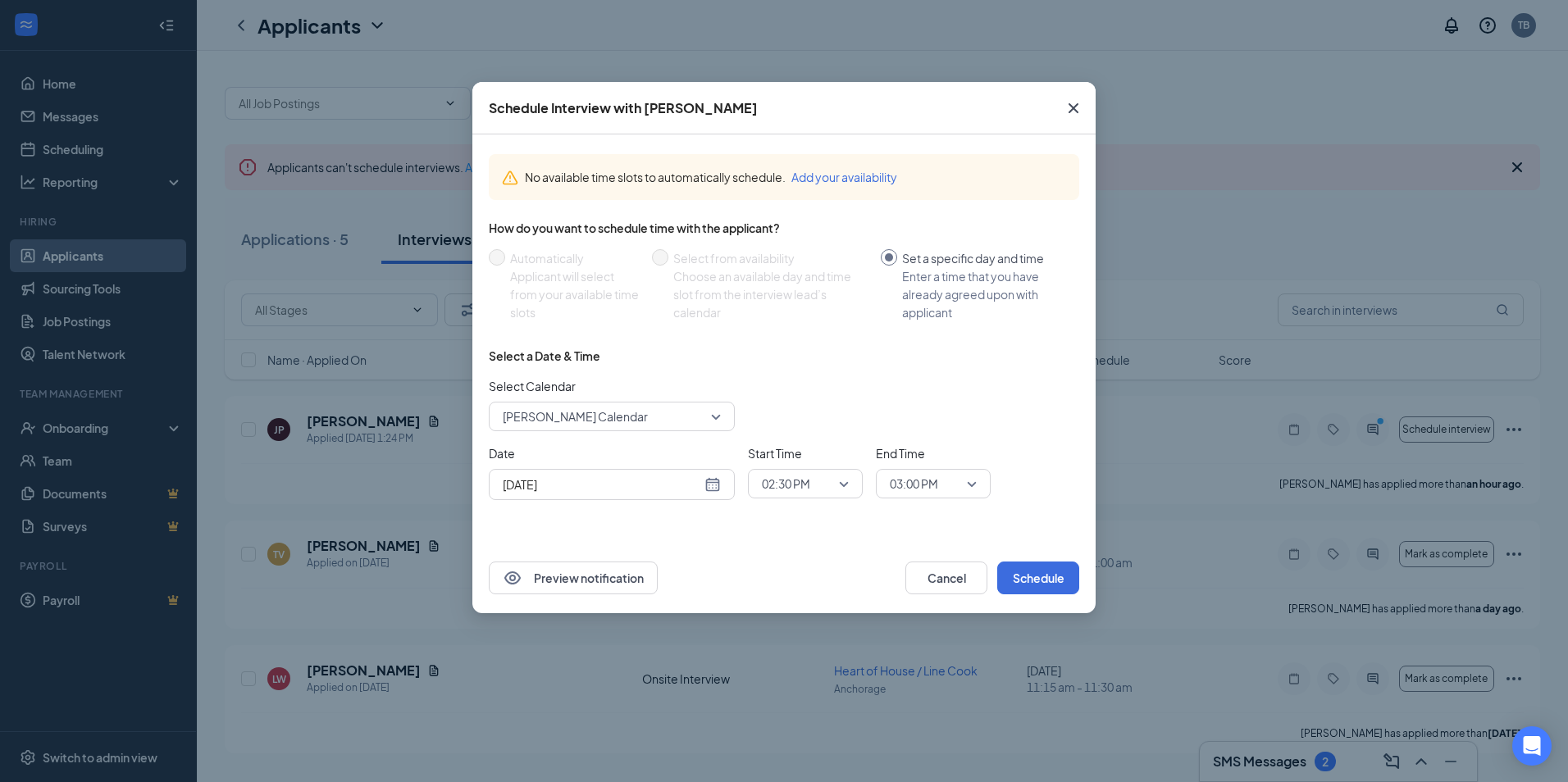
click at [710, 488] on div "Oct 15, 2025" at bounding box center [612, 484] width 218 height 18
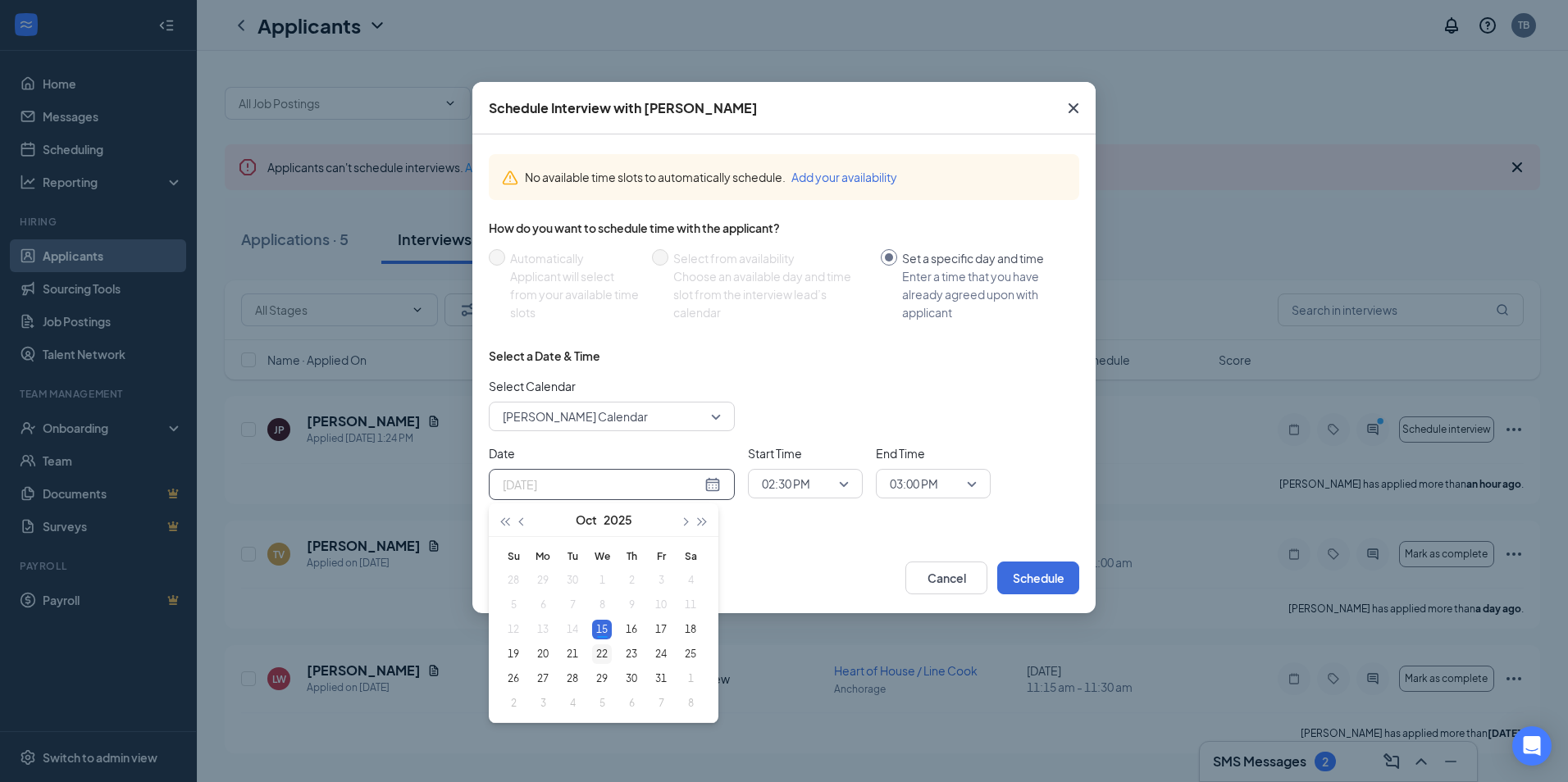
type input "Oct 22, 2025"
click at [606, 653] on div "22" at bounding box center [601, 654] width 20 height 20
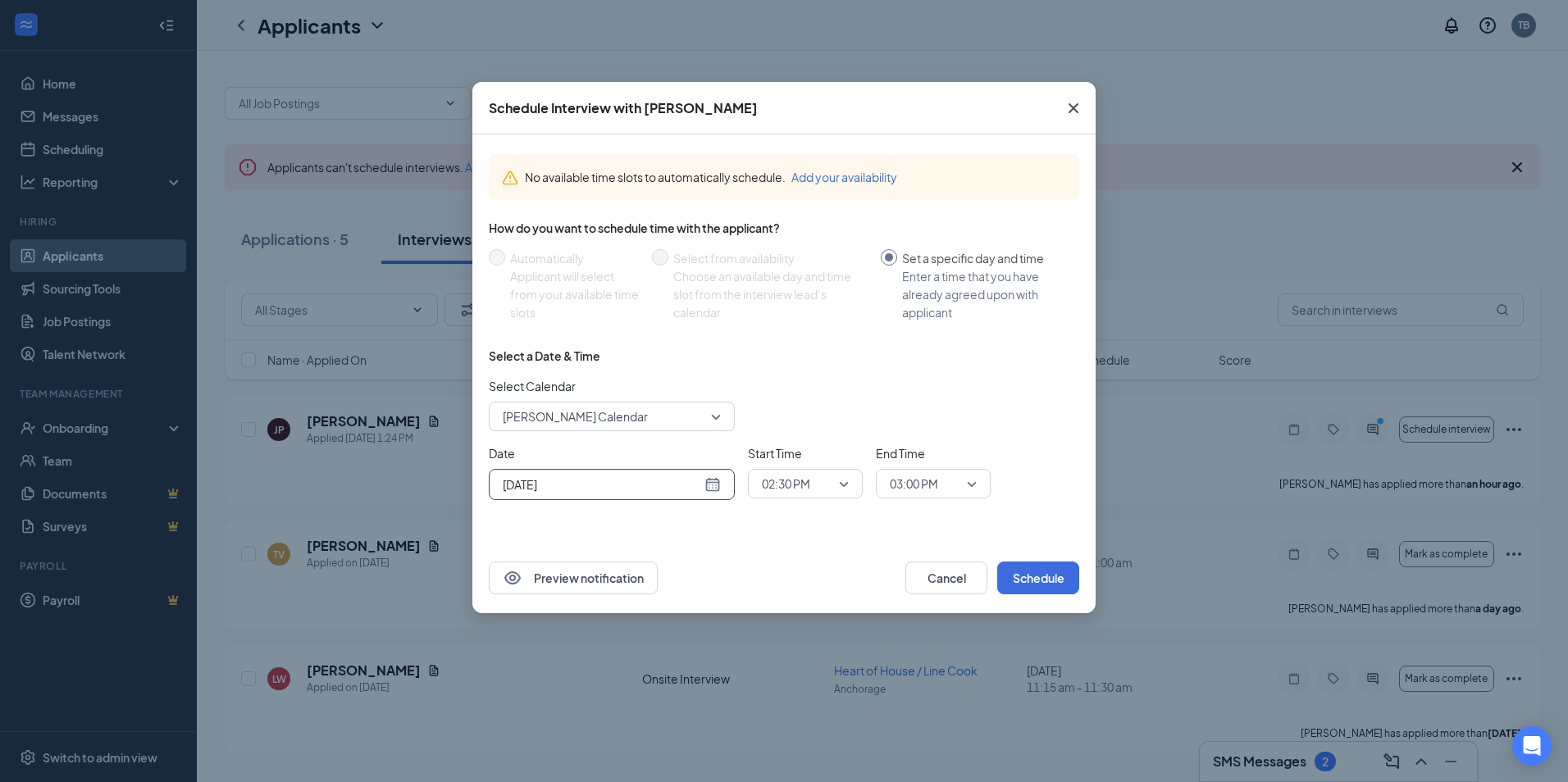
click at [824, 491] on span "02:30 PM" at bounding box center [798, 483] width 72 height 25
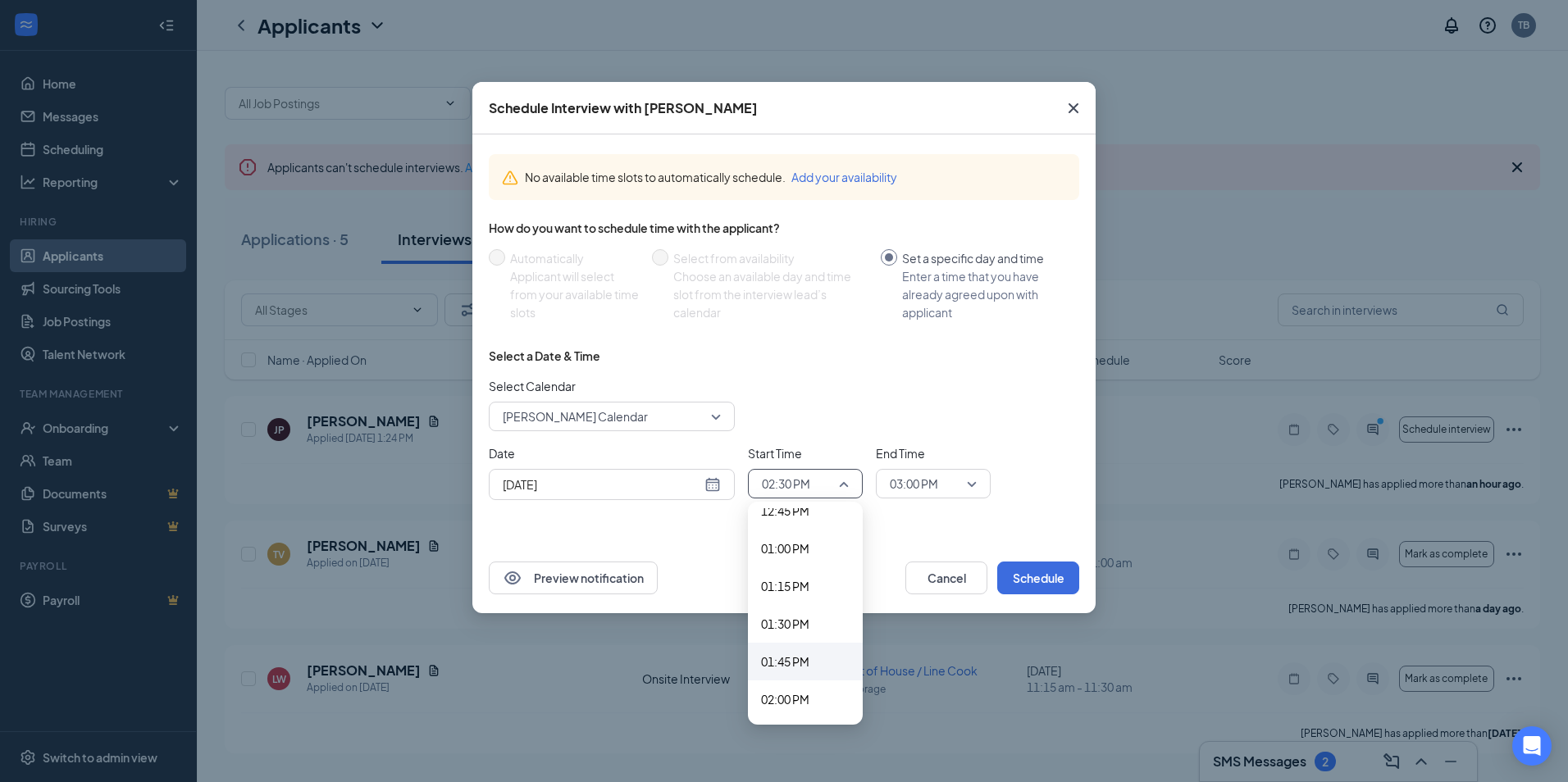
scroll to position [1935, 0]
click at [798, 557] on span "01:00 PM" at bounding box center [785, 553] width 48 height 18
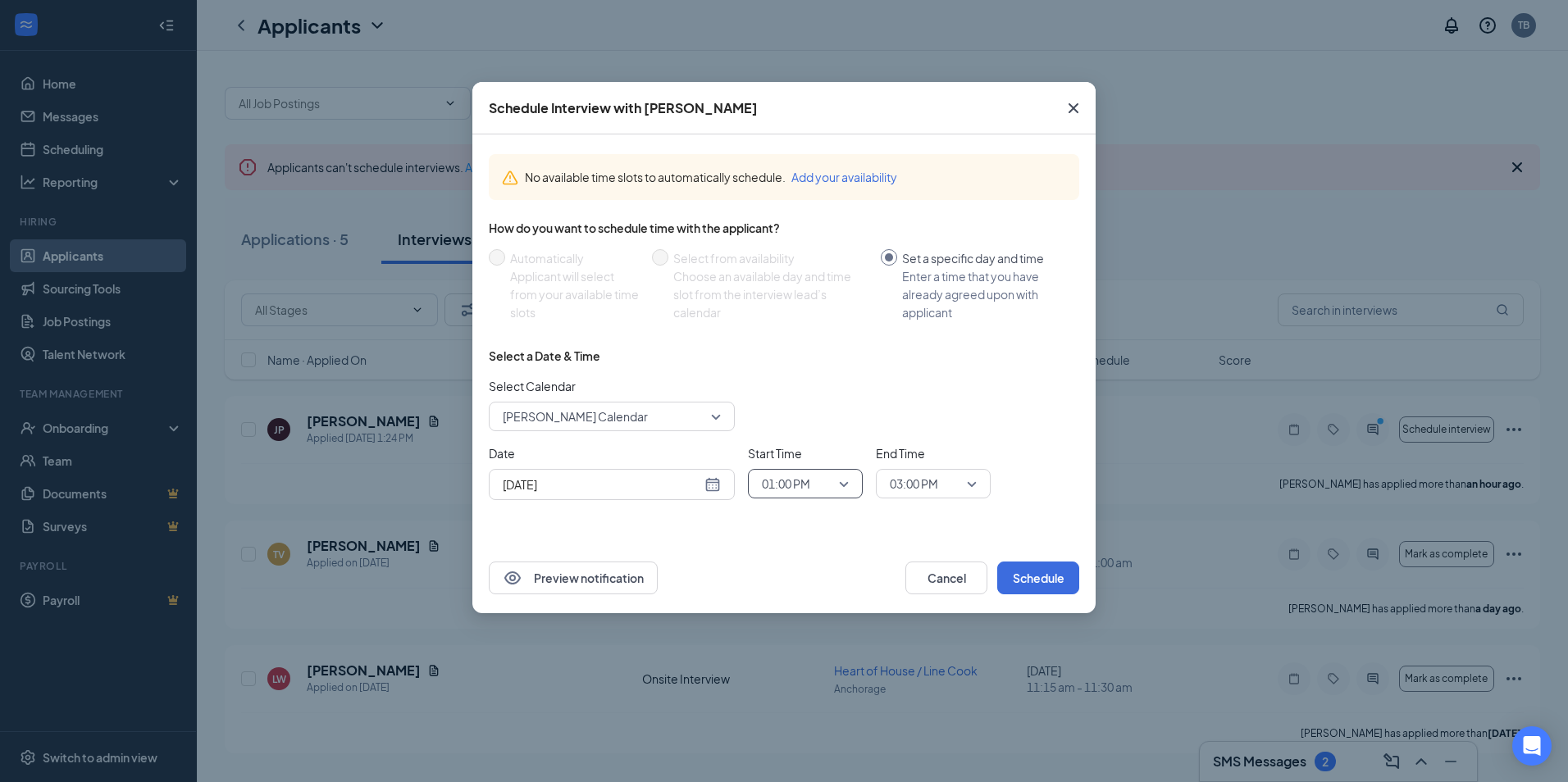
click at [936, 486] on span "03:00 PM" at bounding box center [914, 483] width 48 height 25
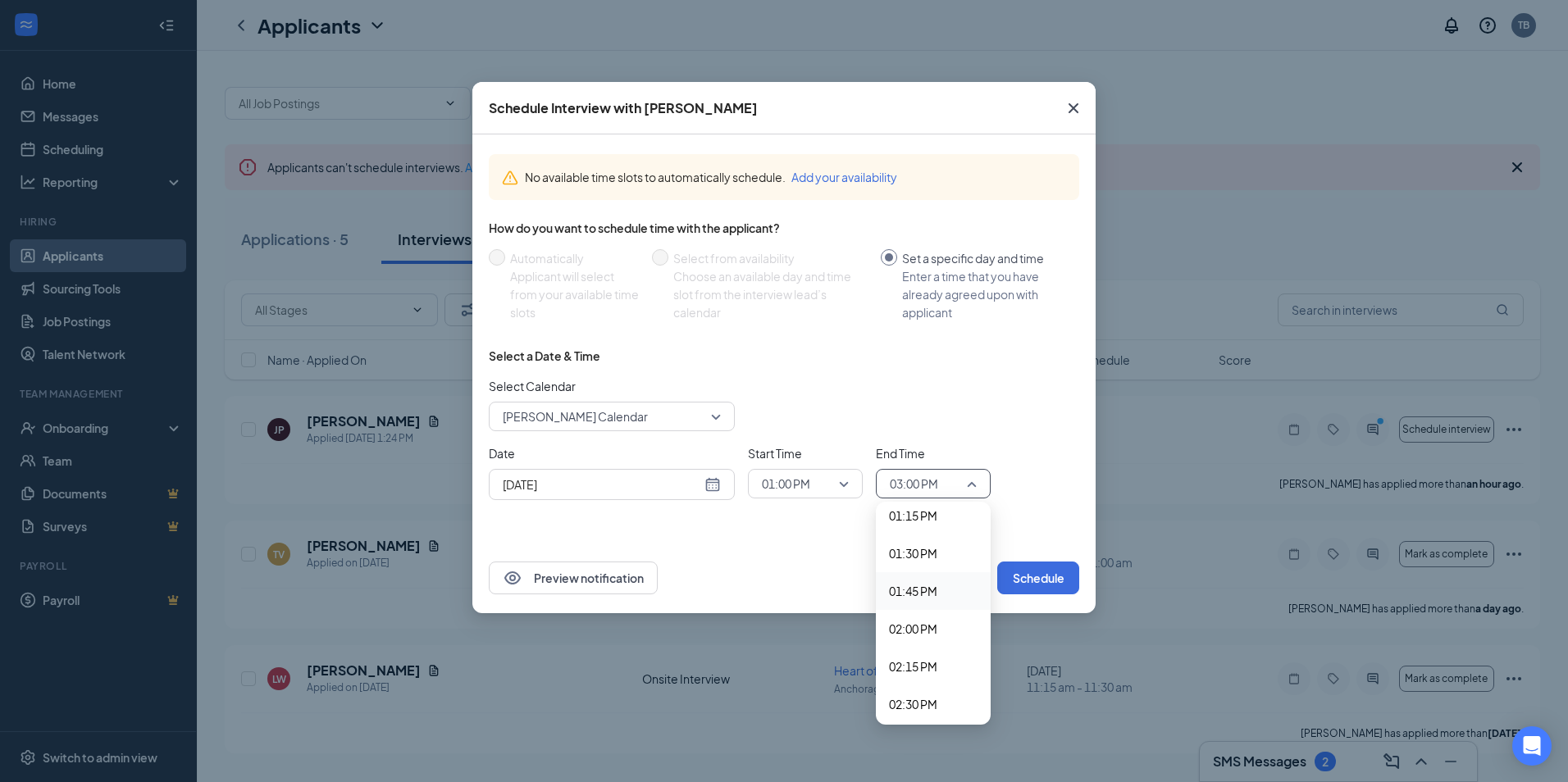
scroll to position [1928, 0]
click at [922, 594] on span "01:15 PM" at bounding box center [913, 597] width 48 height 18
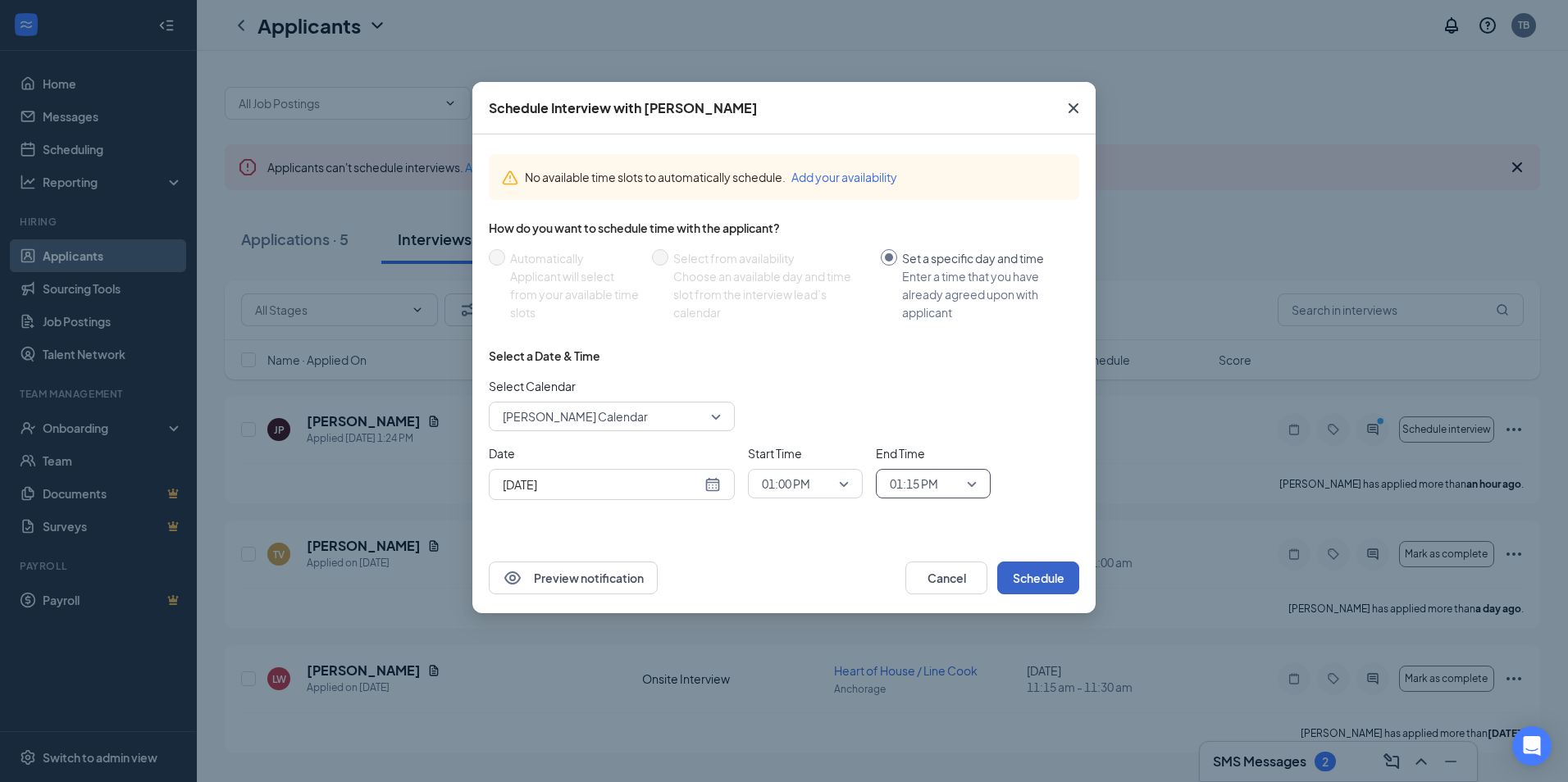
click at [1029, 575] on button "Schedule" at bounding box center [1038, 578] width 82 height 33
